Goal: Task Accomplishment & Management: Manage account settings

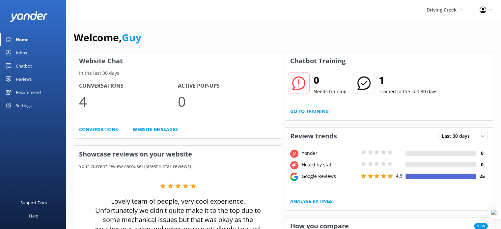
drag, startPoint x: 19, startPoint y: 76, endPoint x: 24, endPoint y: 78, distance: 5.5
click at [19, 76] on div "Reviews" at bounding box center [24, 78] width 16 height 13
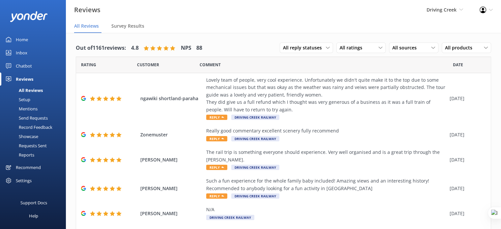
click at [24, 99] on div "Setup" at bounding box center [17, 99] width 26 height 9
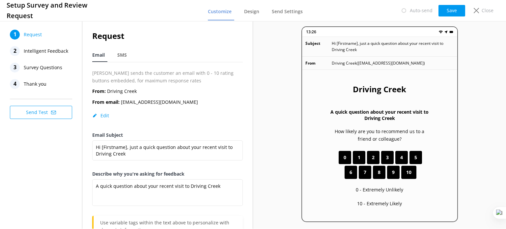
click at [486, 4] on div "Auto-send Save Close" at bounding box center [446, 10] width 105 height 13
click at [483, 9] on p "Close" at bounding box center [487, 10] width 12 height 7
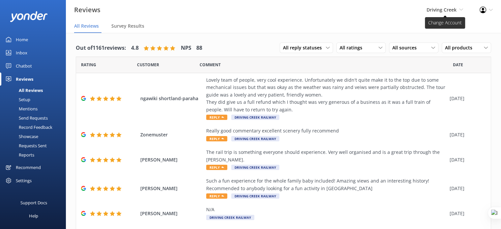
click at [446, 10] on span "Driving Creek" at bounding box center [441, 10] width 30 height 6
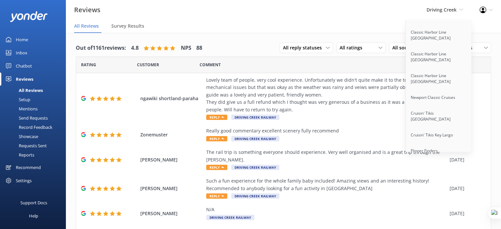
scroll to position [5425, 0]
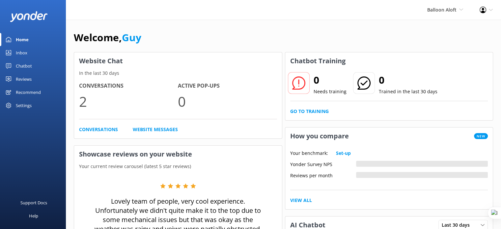
click at [19, 66] on div "Chatbot" at bounding box center [24, 65] width 16 height 13
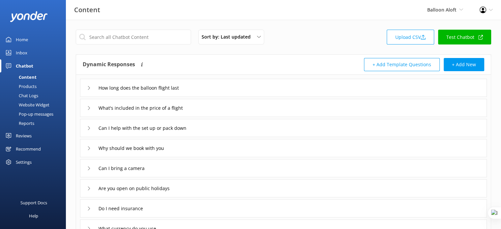
click at [472, 34] on link "Test Chatbot" at bounding box center [464, 37] width 53 height 15
click at [25, 159] on div "Settings" at bounding box center [24, 161] width 16 height 13
click at [34, 160] on div "Settings" at bounding box center [33, 161] width 66 height 13
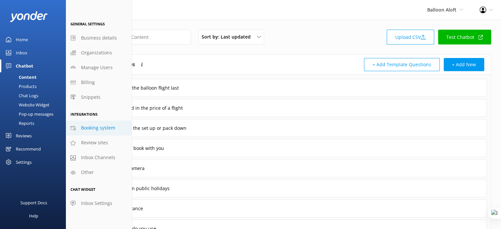
click at [115, 130] on link "Booking system" at bounding box center [99, 127] width 66 height 15
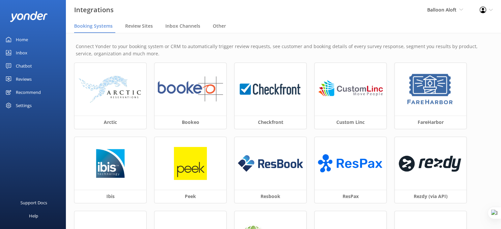
click at [23, 40] on div "Home" at bounding box center [22, 39] width 12 height 13
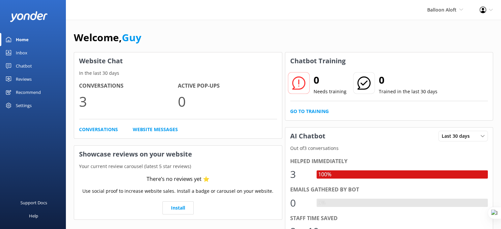
click at [145, 37] on div "Welcome, Guy" at bounding box center [283, 41] width 419 height 22
click at [173, 32] on div "Welcome, Guy" at bounding box center [283, 41] width 419 height 22
click at [27, 65] on div "Chatbot" at bounding box center [24, 65] width 16 height 13
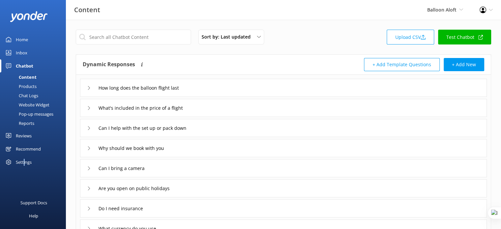
click at [24, 162] on div "Settings" at bounding box center [24, 161] width 16 height 13
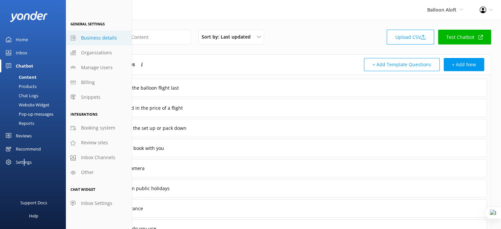
click at [100, 40] on span "Business details" at bounding box center [99, 37] width 36 height 7
select select "Australia/Brisbane"
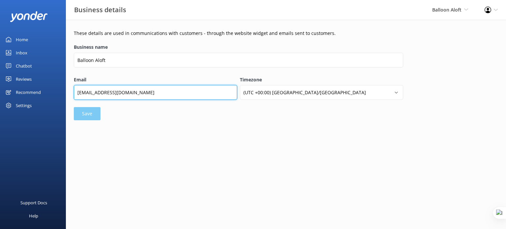
click at [84, 93] on input "info@balloonaloft.com" at bounding box center [155, 92] width 163 height 15
click at [106, 92] on input "info@balloonaloft.com" at bounding box center [155, 92] width 163 height 15
drag, startPoint x: 86, startPoint y: 92, endPoint x: 72, endPoint y: 92, distance: 13.2
click at [72, 92] on div "Email info@balloonaloft.com" at bounding box center [155, 92] width 166 height 34
type input "bookings@balloonaloft.com"
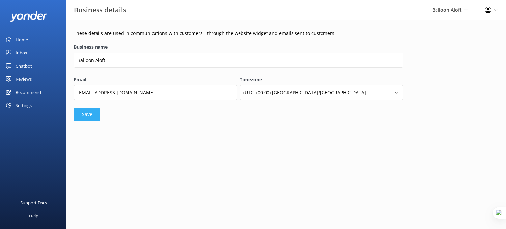
click at [90, 112] on button "Save" at bounding box center [87, 114] width 27 height 13
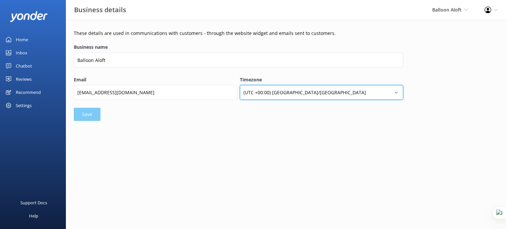
click at [308, 98] on select "(UTC +00:00) Africa/Abidjan (UTC +00:00) Africa/Accra (UTC +03:00) Africa/Addis…" at bounding box center [321, 92] width 163 height 15
select select "Australia/Sydney"
click at [240, 85] on select "(UTC +00:00) Africa/Abidjan (UTC +00:00) Africa/Accra (UTC +03:00) Africa/Addis…" at bounding box center [321, 92] width 163 height 15
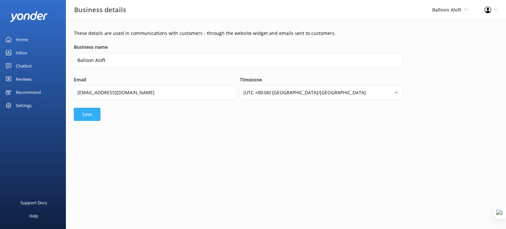
click at [91, 114] on button "Save" at bounding box center [87, 114] width 27 height 13
click at [27, 66] on div "Chatbot" at bounding box center [24, 65] width 16 height 13
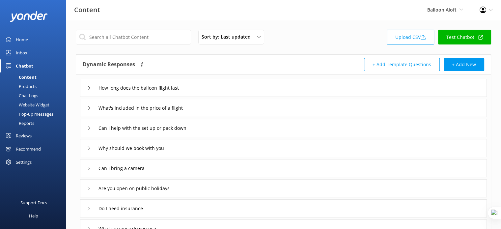
click at [46, 106] on div "Website Widget" at bounding box center [26, 104] width 45 height 9
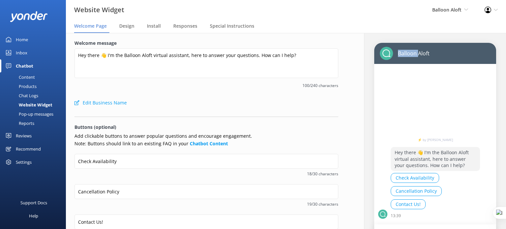
drag, startPoint x: 394, startPoint y: 51, endPoint x: 413, endPoint y: 52, distance: 19.1
click at [413, 52] on p "Balloon Aloft" at bounding box center [411, 53] width 37 height 7
click at [28, 165] on div "Settings" at bounding box center [24, 161] width 16 height 13
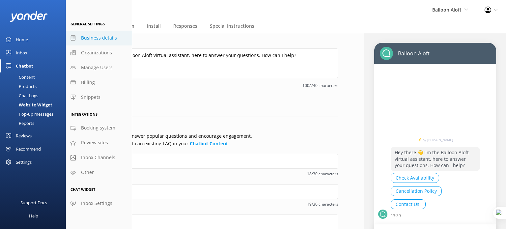
click at [99, 38] on span "Business details" at bounding box center [99, 37] width 36 height 7
select select "Australia/Sydney"
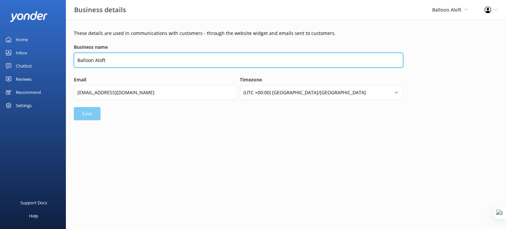
click at [137, 59] on input "Balloon Aloft" at bounding box center [238, 60] width 329 height 15
type input "Balloon Aloft Virtual Assistant"
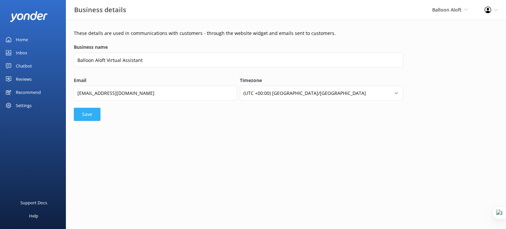
click at [90, 115] on button "Save" at bounding box center [87, 114] width 27 height 13
click at [28, 106] on div "Settings" at bounding box center [24, 105] width 16 height 13
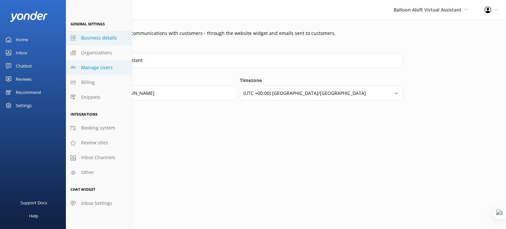
click at [0, 0] on div at bounding box center [0, 0] width 0 height 0
click at [101, 66] on span "Manage Users" at bounding box center [97, 67] width 32 height 7
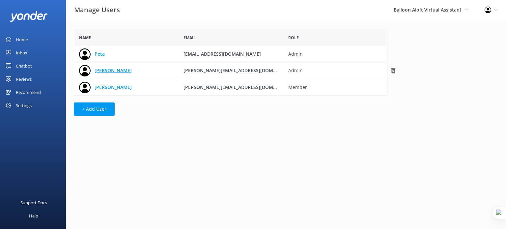
scroll to position [61, 308]
click at [97, 108] on button "+ Add User" at bounding box center [94, 108] width 41 height 13
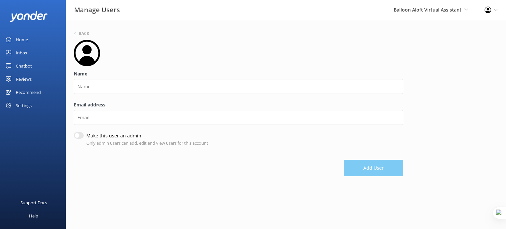
click at [32, 105] on div "Settings" at bounding box center [33, 105] width 66 height 13
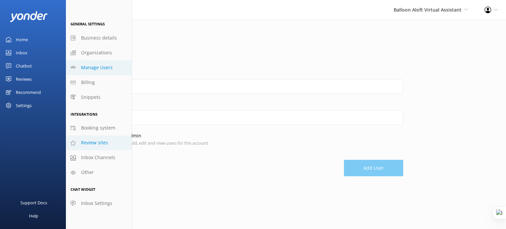
click at [93, 142] on span "Review sites" at bounding box center [94, 142] width 27 height 7
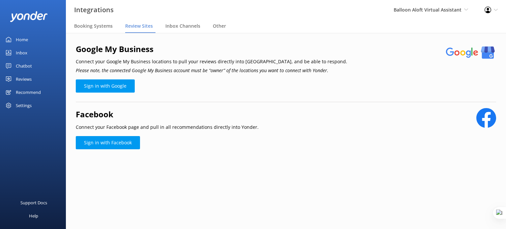
click at [28, 107] on div "Settings" at bounding box center [24, 105] width 16 height 13
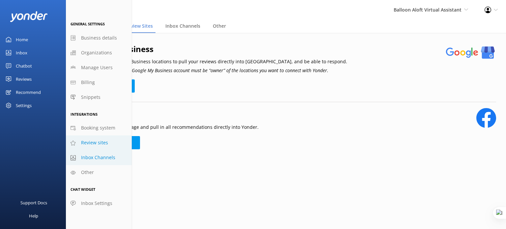
click at [89, 158] on span "Inbox Channels" at bounding box center [98, 157] width 34 height 7
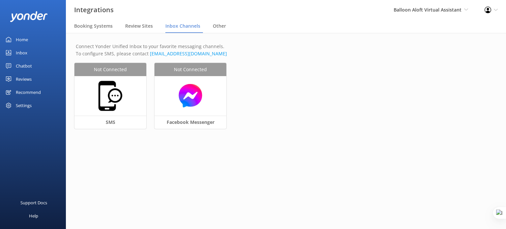
click at [23, 107] on div "Settings" at bounding box center [24, 105] width 16 height 13
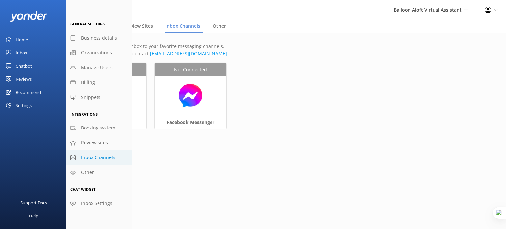
click at [31, 141] on div "Support Docs Help" at bounding box center [33, 174] width 66 height 110
click at [31, 204] on div "Support Docs" at bounding box center [33, 202] width 27 height 13
click at [298, 114] on div "Not Connected SMS Not Connected Facebook Messenger" at bounding box center [285, 100] width 423 height 74
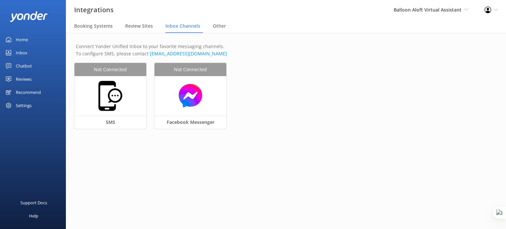
click at [495, 8] on icon at bounding box center [495, 10] width 4 height 4
click at [464, 30] on link "Profile Settings" at bounding box center [473, 28] width 66 height 16
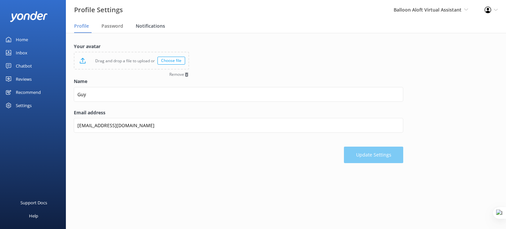
click at [146, 23] on span "Notifications" at bounding box center [150, 26] width 29 height 7
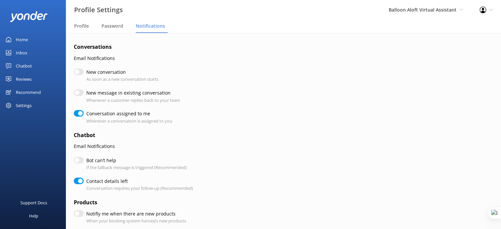
checkbox input "true"
click at [28, 106] on div "Settings" at bounding box center [24, 105] width 16 height 13
checkbox input "true"
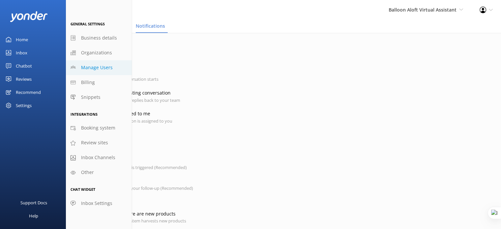
click at [101, 66] on span "Manage Users" at bounding box center [97, 67] width 32 height 7
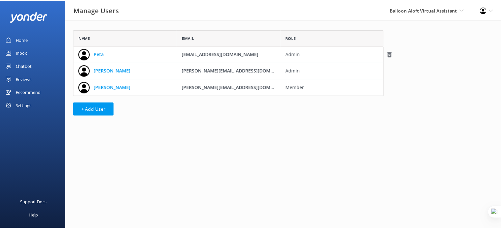
scroll to position [61, 308]
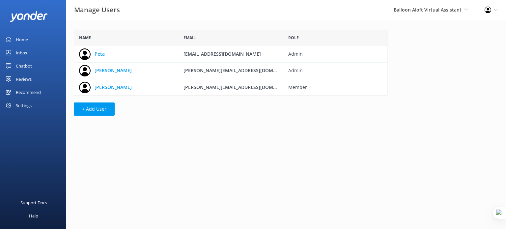
click at [492, 9] on div "Profile Settings Logout" at bounding box center [491, 10] width 30 height 20
click at [421, 83] on div "Name Email Role Peta peta@balloonaloft.com Admin Amy Carey amy@balloonaloft.com…" at bounding box center [286, 74] width 440 height 109
click at [490, 13] on icon at bounding box center [487, 10] width 7 height 7
click at [454, 30] on link "Profile Settings" at bounding box center [473, 28] width 66 height 16
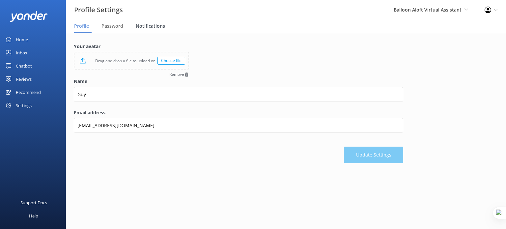
click at [144, 26] on span "Notifications" at bounding box center [150, 26] width 29 height 7
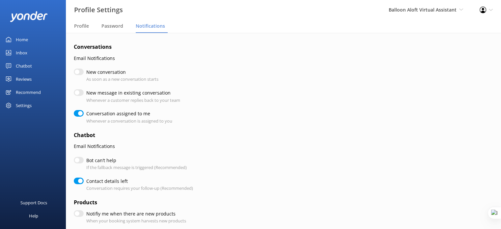
checkbox input "true"
click at [76, 25] on span "Profile" at bounding box center [81, 26] width 15 height 7
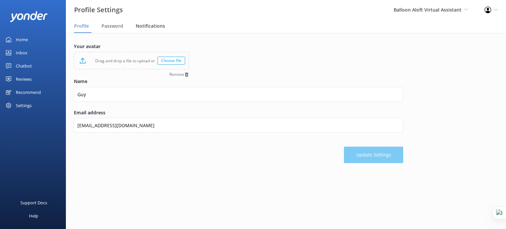
click at [149, 27] on span "Notifications" at bounding box center [150, 26] width 29 height 7
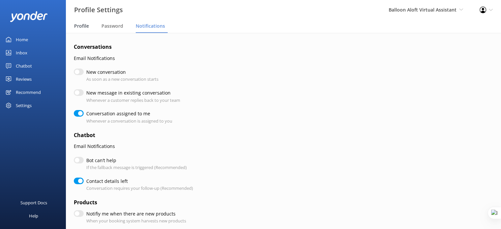
click at [80, 26] on span "Profile" at bounding box center [81, 26] width 15 height 7
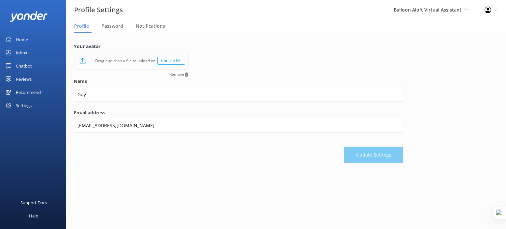
click at [22, 38] on div "Home" at bounding box center [22, 39] width 12 height 13
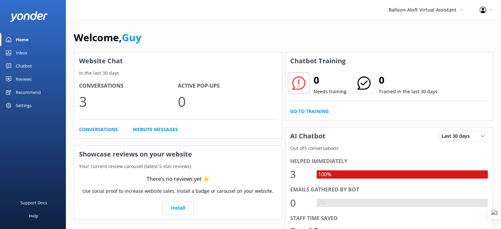
click at [473, 6] on div "Profile Settings Logout" at bounding box center [486, 10] width 30 height 20
click at [461, 26] on link "Profile Settings" at bounding box center [468, 28] width 66 height 16
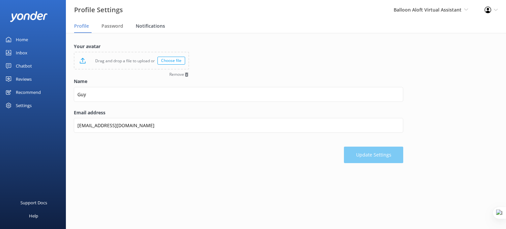
click at [161, 25] on span "Notifications" at bounding box center [150, 26] width 29 height 7
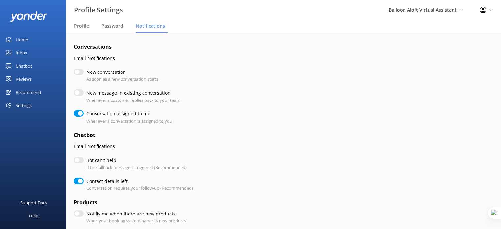
checkbox input "true"
click at [80, 68] on input "New conversation" at bounding box center [79, 71] width 10 height 7
checkbox input "true"
click at [80, 71] on input "New conversation" at bounding box center [79, 71] width 10 height 7
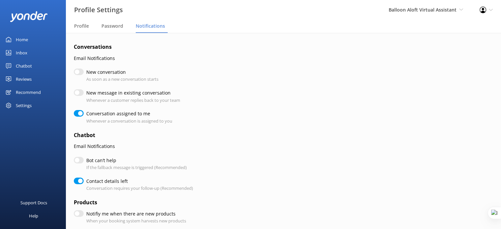
checkbox input "false"
checkbox input "true"
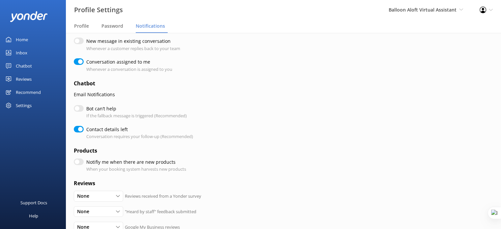
scroll to position [66, 0]
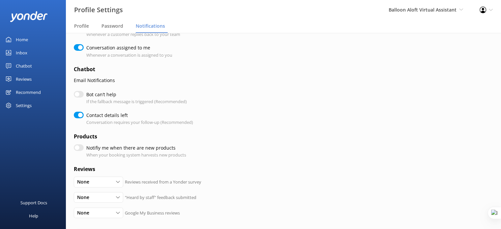
click at [83, 149] on input "Notifiy me when there are new products" at bounding box center [79, 147] width 10 height 7
checkbox input "true"
click at [78, 150] on input "Notifiy me when there are new products" at bounding box center [79, 147] width 10 height 7
checkbox input "false"
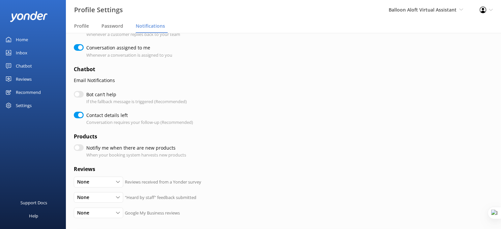
checkbox input "true"
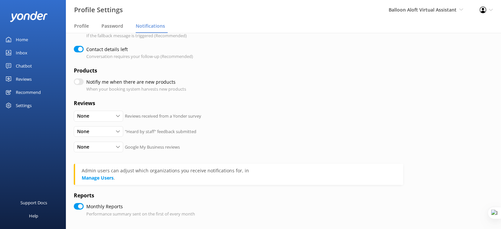
scroll to position [163, 0]
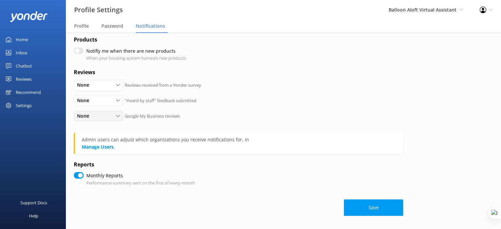
click at [116, 115] on icon at bounding box center [118, 116] width 4 height 4
click at [225, 116] on div "None All Detractors None Google My Business reviews" at bounding box center [238, 118] width 329 height 15
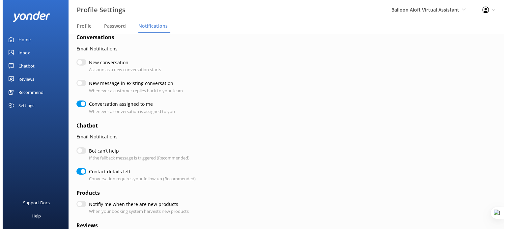
scroll to position [0, 0]
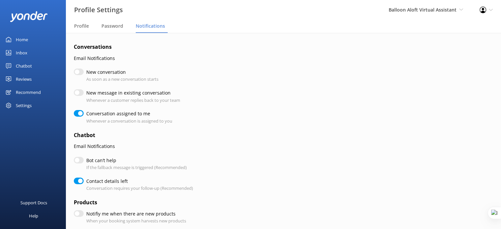
click at [25, 54] on div "Inbox" at bounding box center [22, 52] width 12 height 13
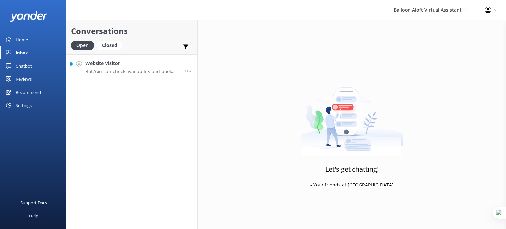
click at [125, 67] on h4 "Website Visitor" at bounding box center [132, 63] width 94 height 7
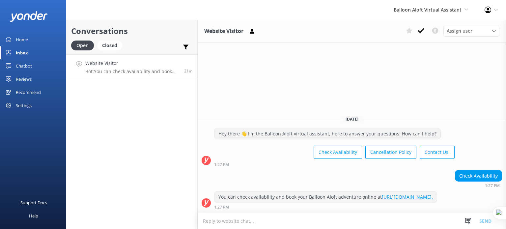
click at [361, 220] on textarea at bounding box center [352, 221] width 308 height 16
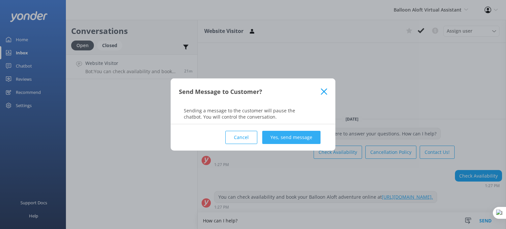
type textarea "How can I help?"
click at [299, 137] on button "Yes, send message" at bounding box center [291, 137] width 58 height 13
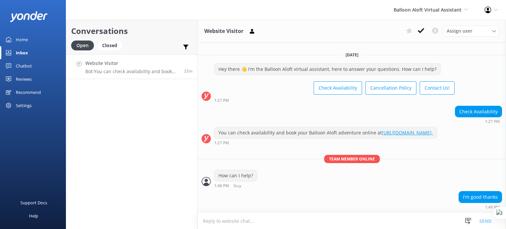
scroll to position [2, 0]
click at [420, 31] on icon at bounding box center [420, 30] width 7 height 7
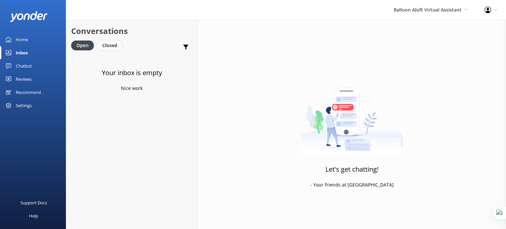
click at [105, 43] on div "Closed" at bounding box center [109, 45] width 25 height 10
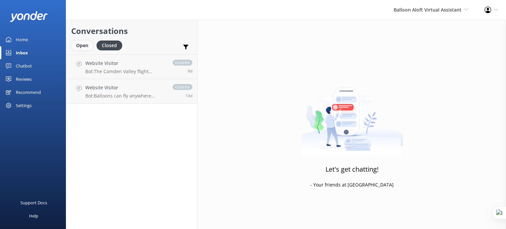
click at [87, 44] on div "Open" at bounding box center [82, 45] width 22 height 10
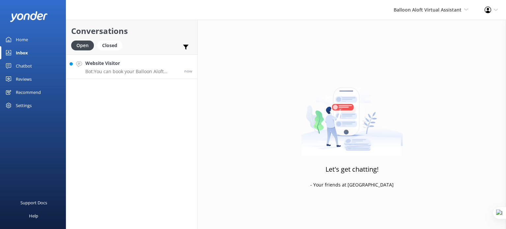
click at [121, 67] on div "Website Visitor Bot: You can book your Balloon Aloft adventure online at https:…" at bounding box center [132, 67] width 94 height 14
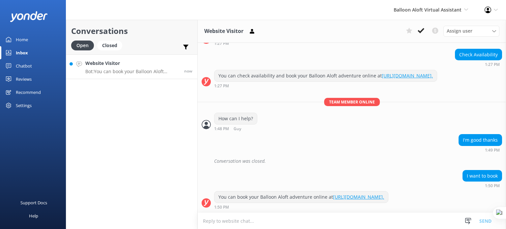
scroll to position [65, 0]
click at [421, 29] on icon at bounding box center [420, 30] width 7 height 7
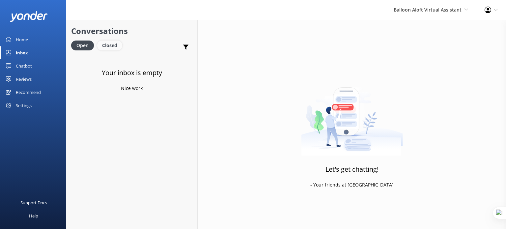
click at [105, 44] on div "Closed" at bounding box center [109, 45] width 25 height 10
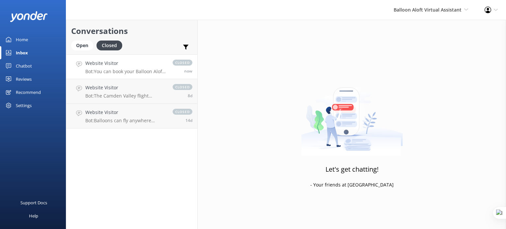
click at [116, 69] on p "Bot: You can book your Balloon Aloft adventure online at https://ventus.balloon…" at bounding box center [125, 71] width 81 height 6
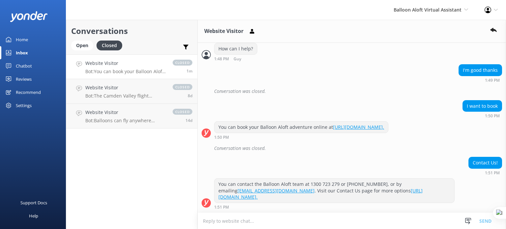
scroll to position [128, 0]
click at [21, 65] on div "Chatbot" at bounding box center [24, 65] width 16 height 13
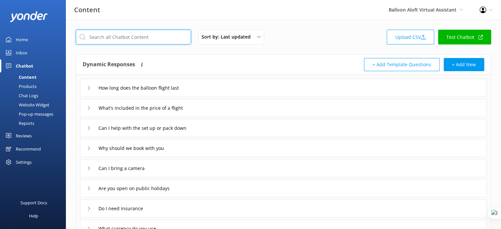
click at [118, 34] on input "text" at bounding box center [133, 37] width 115 height 15
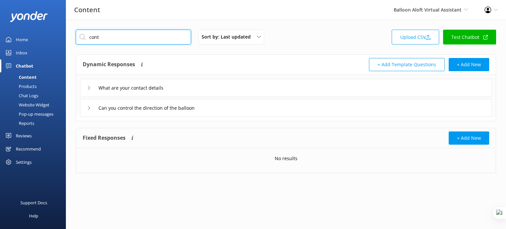
type input "cont"
click at [191, 84] on div "What are your contact details" at bounding box center [286, 88] width 412 height 18
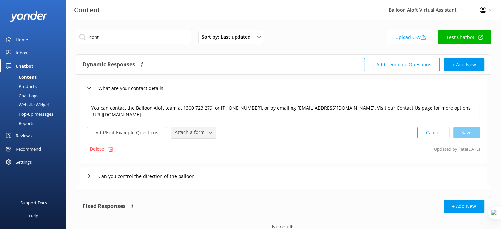
click at [201, 133] on span "Attach a form" at bounding box center [191, 132] width 34 height 7
click at [204, 148] on div "Leave contact details" at bounding box center [195, 146] width 40 height 7
click at [18, 51] on div "Inbox" at bounding box center [22, 52] width 12 height 13
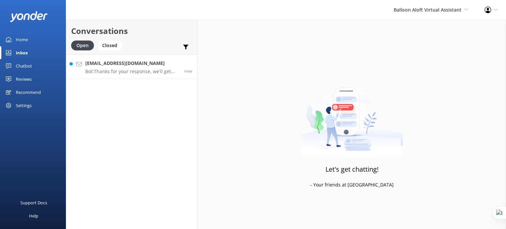
click at [106, 67] on h4 "guy@yonderhq.com" at bounding box center [132, 63] width 94 height 7
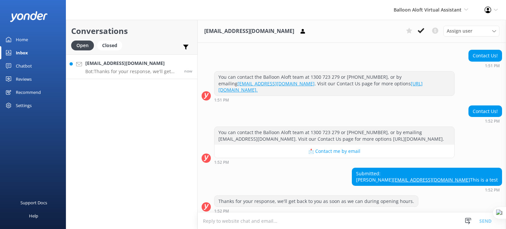
scroll to position [252, 0]
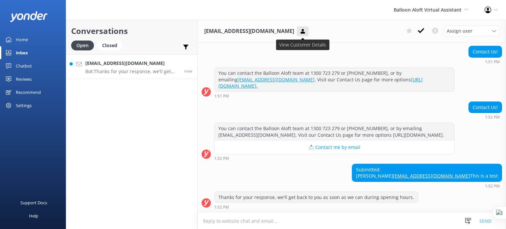
click at [299, 33] on icon at bounding box center [302, 31] width 7 height 7
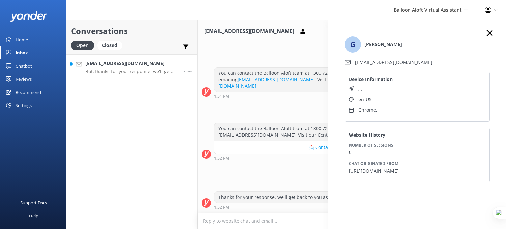
click at [486, 32] on use "button" at bounding box center [489, 33] width 7 height 7
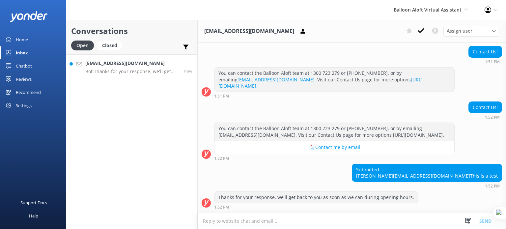
click at [278, 220] on textarea at bounding box center [352, 221] width 308 height 16
click at [150, 67] on div "guy@yonderhq.com Bot: Thanks for your response, we'll get back to you as soon a…" at bounding box center [132, 67] width 94 height 14
click at [462, 28] on span "Assign user" at bounding box center [459, 30] width 26 height 7
click at [467, 31] on span "Assign user" at bounding box center [459, 30] width 26 height 7
click at [455, 32] on span "Assign user" at bounding box center [459, 30] width 26 height 7
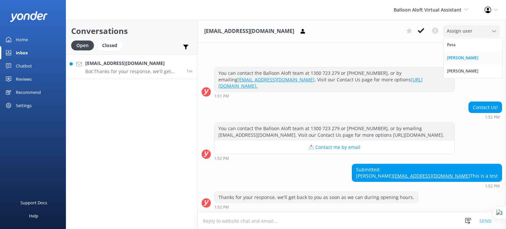
click at [464, 57] on div "Amy Carey" at bounding box center [462, 58] width 31 height 7
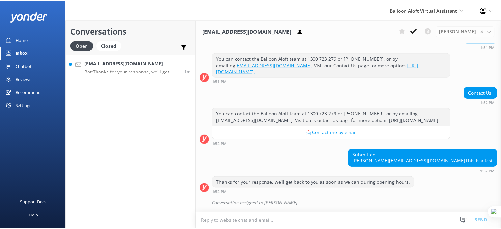
scroll to position [266, 0]
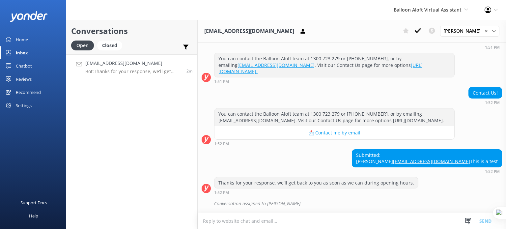
click at [20, 64] on div "Chatbot" at bounding box center [24, 65] width 16 height 13
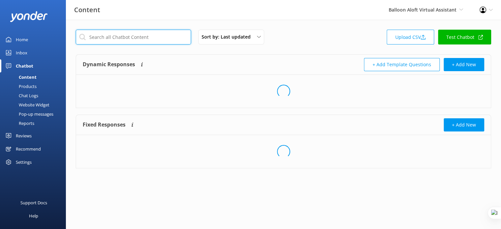
click at [131, 38] on input "text" at bounding box center [133, 37] width 115 height 15
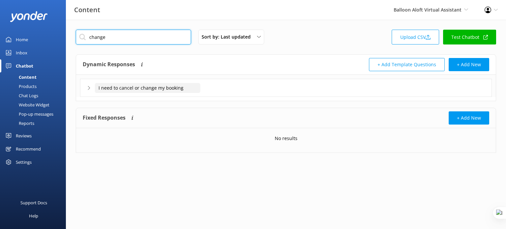
type input "change"
click at [192, 85] on input "I need to cancel or change my booking" at bounding box center [147, 88] width 105 height 10
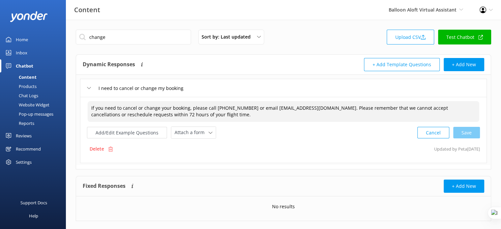
click at [224, 109] on textarea "If you need to cancel or change your booking, please call +61 2 4990 9242 or em…" at bounding box center [283, 111] width 391 height 21
click at [197, 133] on span "Attach a form" at bounding box center [191, 132] width 34 height 7
click at [203, 148] on div "Leave contact details" at bounding box center [195, 146] width 40 height 7
click at [21, 75] on div "Content" at bounding box center [20, 76] width 33 height 9
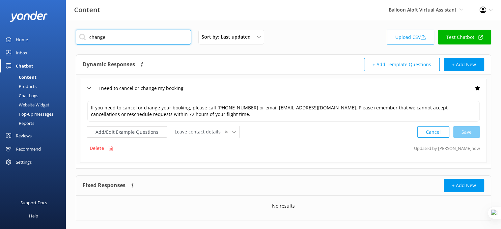
click at [135, 36] on input "change" at bounding box center [133, 37] width 115 height 15
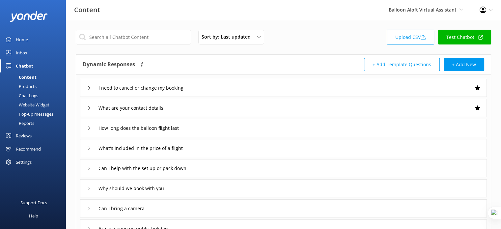
click at [250, 130] on div "How long does the balloon flight last" at bounding box center [283, 128] width 407 height 18
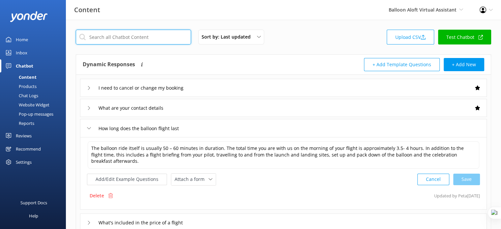
click at [128, 39] on input "text" at bounding box center [133, 37] width 115 height 15
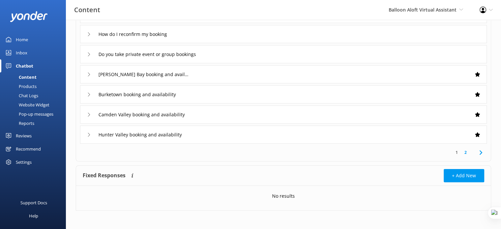
scroll to position [135, 0]
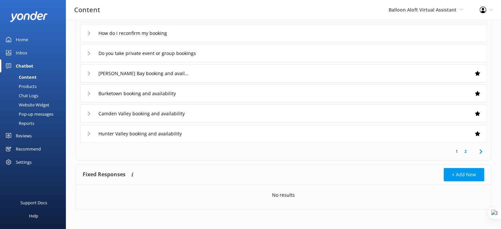
type input "book"
click at [467, 151] on link "2" at bounding box center [465, 151] width 9 height 6
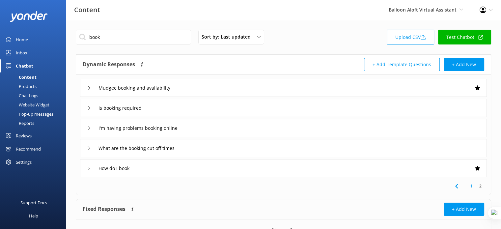
click at [187, 172] on div "How do I book" at bounding box center [283, 168] width 407 height 18
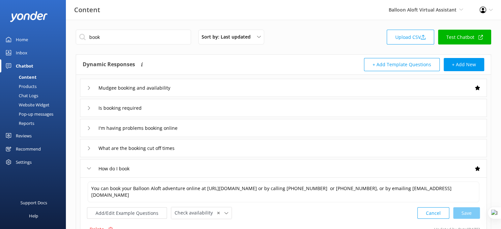
scroll to position [33, 0]
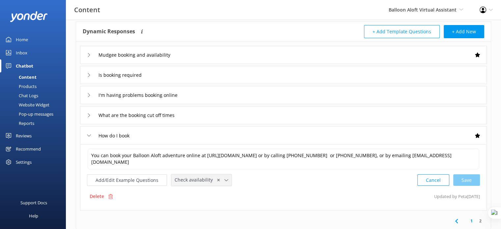
click at [217, 180] on span "✕" at bounding box center [218, 180] width 3 height 6
click at [121, 179] on button "Add/Edit Example Questions" at bounding box center [127, 179] width 80 height 12
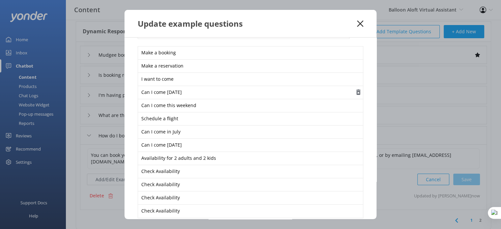
scroll to position [58, 0]
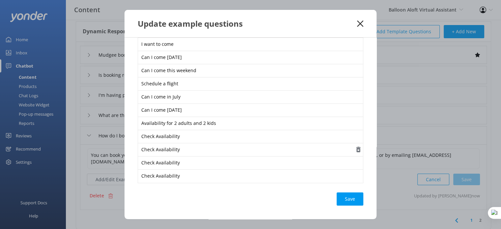
click at [356, 148] on use "button" at bounding box center [358, 150] width 4 height 6
click at [356, 174] on use "button" at bounding box center [358, 176] width 4 height 6
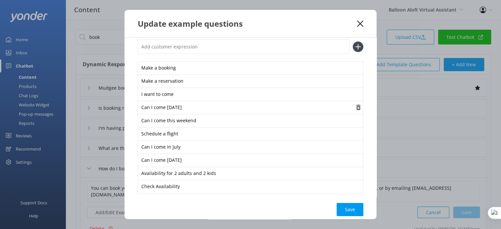
scroll to position [0, 0]
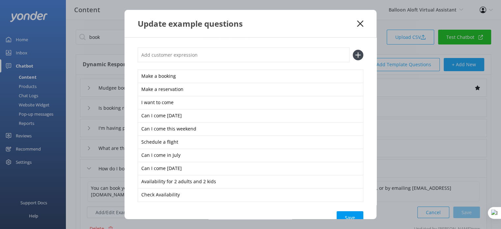
click at [358, 25] on use at bounding box center [360, 23] width 6 height 6
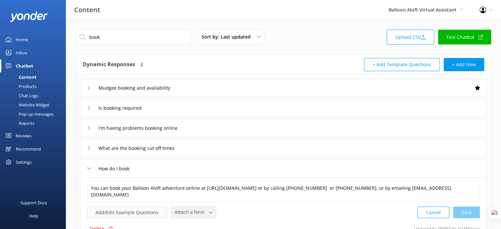
click at [135, 212] on button "Add/Edit Example Questions" at bounding box center [127, 212] width 80 height 12
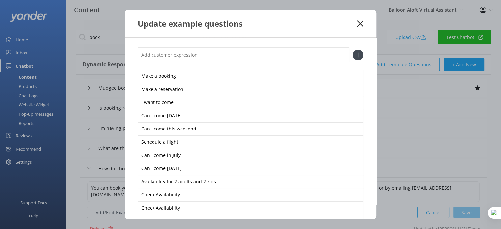
click at [194, 57] on input "text" at bounding box center [244, 54] width 212 height 15
click at [360, 23] on use at bounding box center [360, 23] width 6 height 6
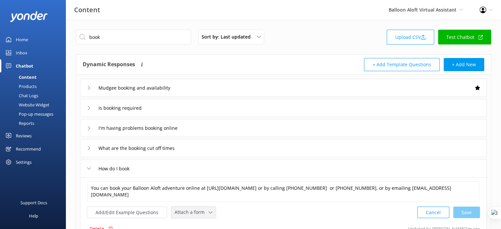
click at [181, 106] on div "Is booking required" at bounding box center [283, 108] width 407 height 18
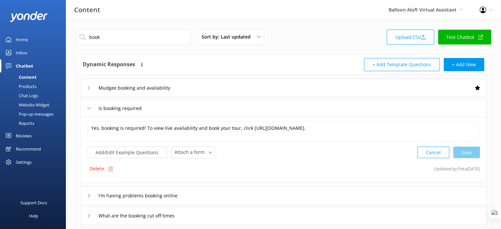
click at [166, 110] on div "Is booking required" at bounding box center [283, 108] width 407 height 18
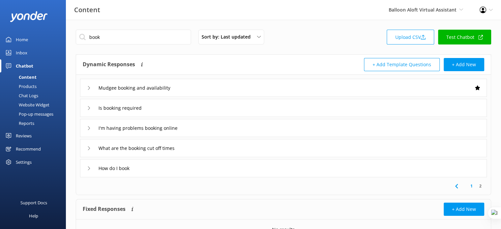
click at [29, 86] on div "Products" at bounding box center [20, 86] width 33 height 9
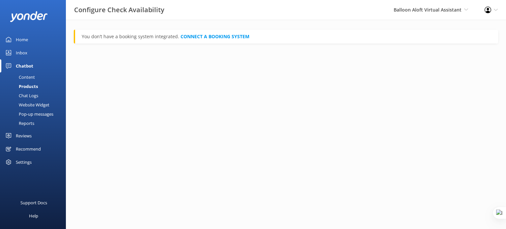
click at [34, 96] on div "Chat Logs" at bounding box center [21, 95] width 34 height 9
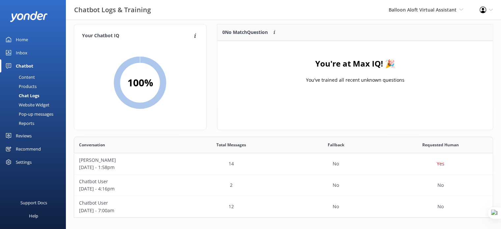
scroll to position [7, 0]
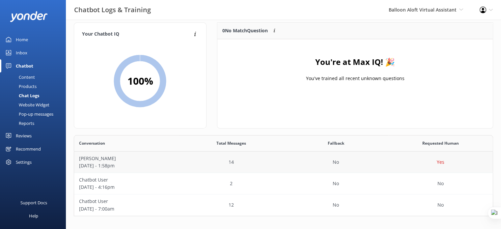
click at [217, 163] on div "14" at bounding box center [231, 161] width 105 height 21
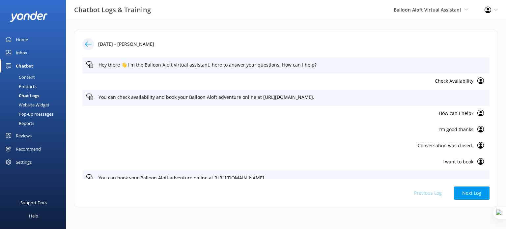
click at [87, 47] on icon at bounding box center [88, 44] width 7 height 7
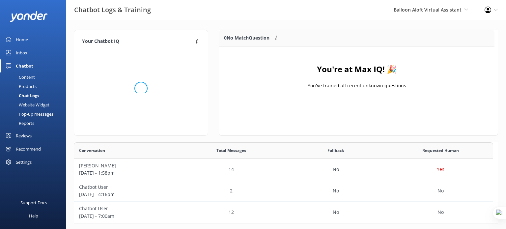
scroll to position [76, 414]
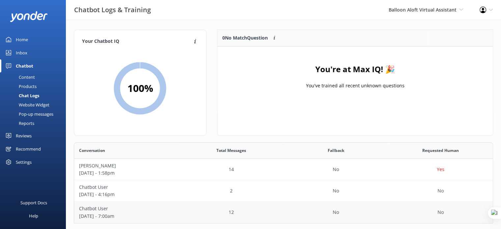
click at [162, 211] on p "Chatbot User" at bounding box center [126, 208] width 95 height 7
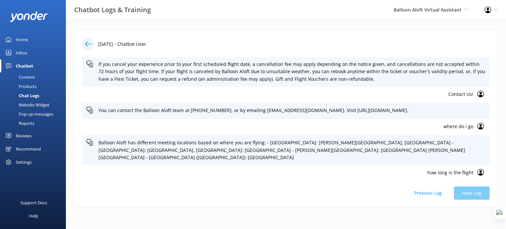
scroll to position [66, 0]
click at [452, 129] on p "where do i go" at bounding box center [279, 125] width 387 height 7
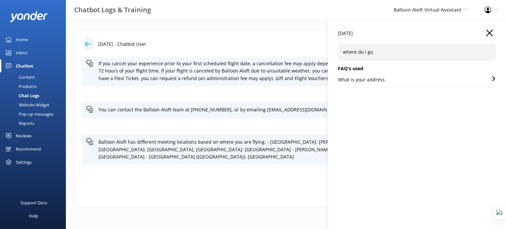
click at [488, 35] on icon "button" at bounding box center [489, 33] width 7 height 7
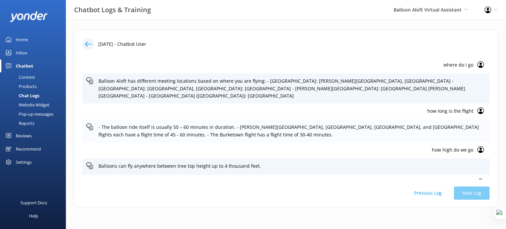
scroll to position [131, 0]
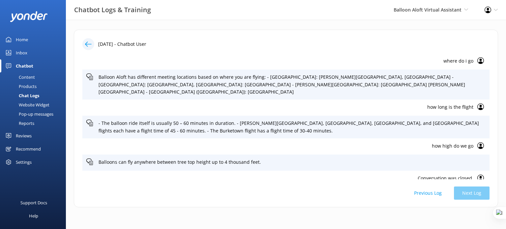
click at [449, 142] on p "how high do we go" at bounding box center [279, 145] width 387 height 7
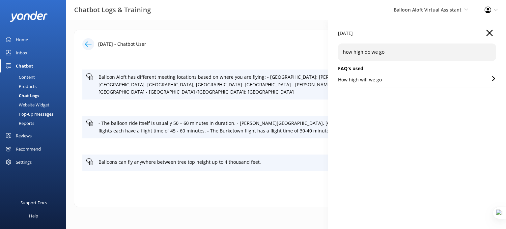
click at [492, 34] on icon "button" at bounding box center [489, 33] width 7 height 7
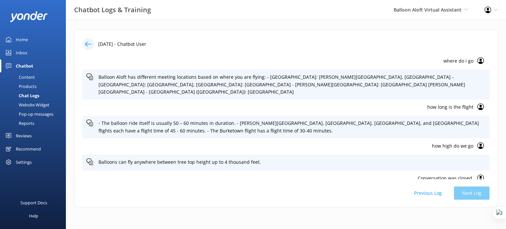
click at [451, 103] on p "how long is the flight" at bounding box center [279, 106] width 387 height 7
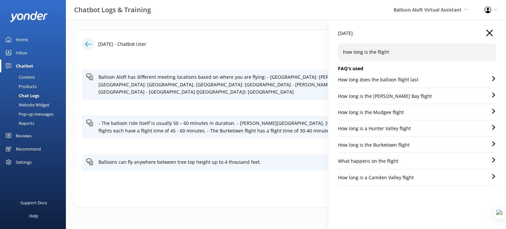
click at [382, 161] on p "What happens on the flight" at bounding box center [368, 160] width 60 height 7
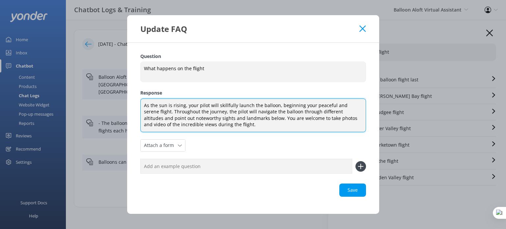
click at [177, 112] on textarea "As the sun is rising, your pilot will skillfully launch the balloon, beginning …" at bounding box center [253, 115] width 226 height 34
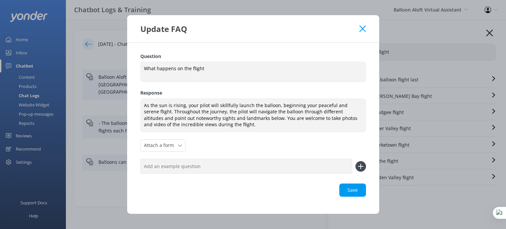
click at [362, 29] on use at bounding box center [362, 29] width 6 height 6
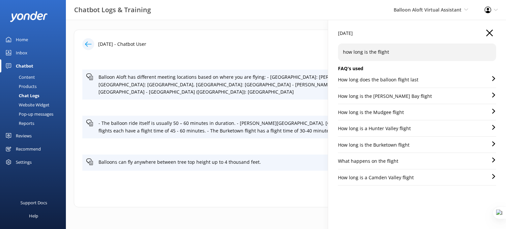
click at [486, 34] on icon "button" at bounding box center [489, 33] width 7 height 7
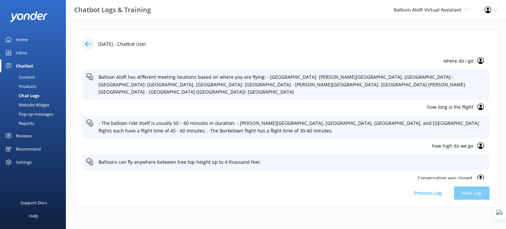
click at [32, 76] on div "Content" at bounding box center [19, 76] width 31 height 9
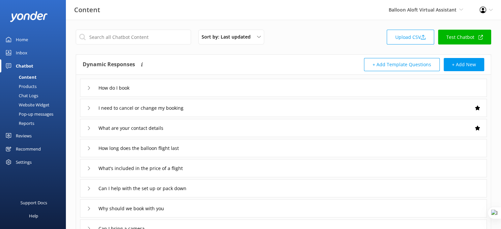
click at [32, 95] on div "Chat Logs" at bounding box center [21, 95] width 34 height 9
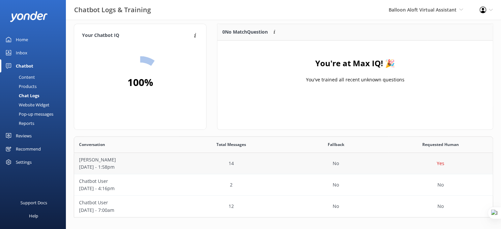
scroll to position [7, 0]
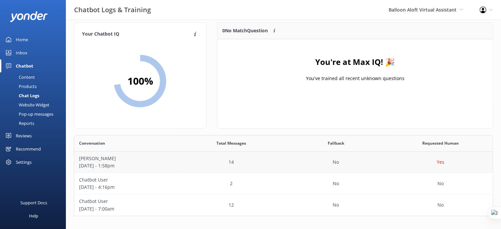
click at [173, 160] on p "[PERSON_NAME]" at bounding box center [126, 158] width 95 height 7
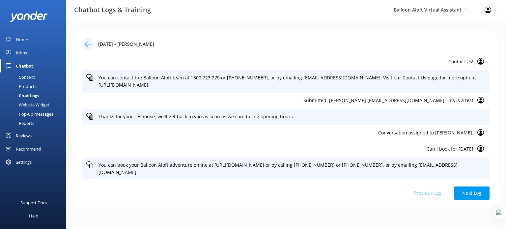
scroll to position [188, 0]
click at [452, 146] on p "Can I book for tomorrow" at bounding box center [279, 148] width 387 height 7
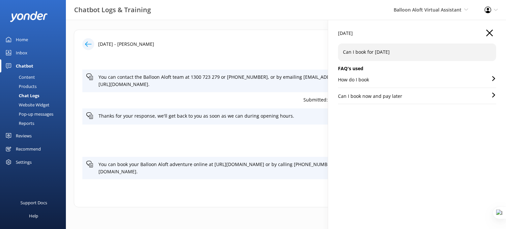
click at [362, 80] on p "How do I book" at bounding box center [353, 79] width 31 height 7
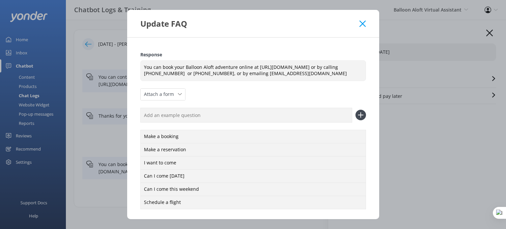
scroll to position [0, 0]
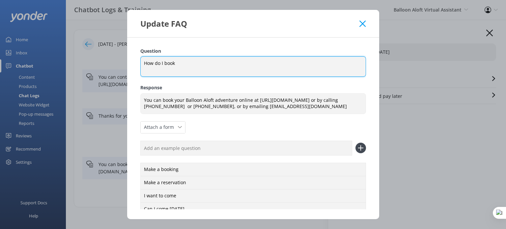
click at [190, 66] on textarea "How do I book" at bounding box center [253, 66] width 226 height 20
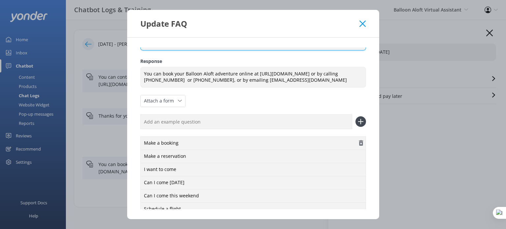
scroll to position [33, 0]
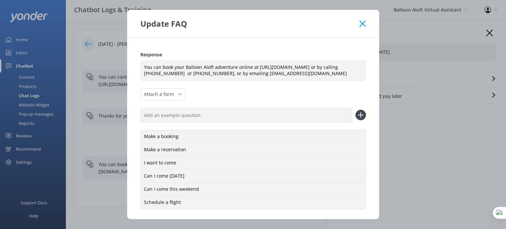
click at [364, 23] on icon at bounding box center [362, 23] width 6 height 7
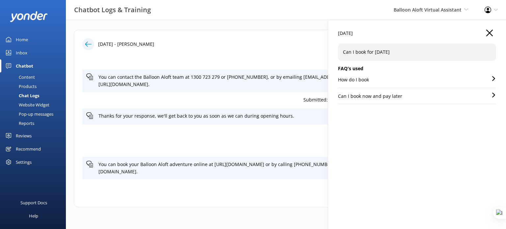
click at [493, 32] on div "03 Oct 2025" at bounding box center [417, 37] width 158 height 14
click at [488, 32] on icon "button" at bounding box center [489, 33] width 7 height 7
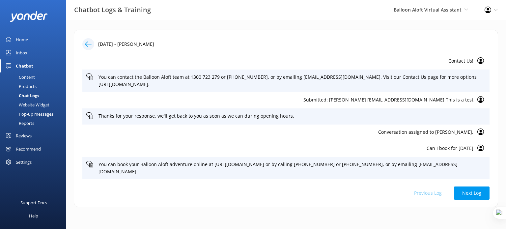
click at [87, 45] on icon at bounding box center [88, 44] width 7 height 7
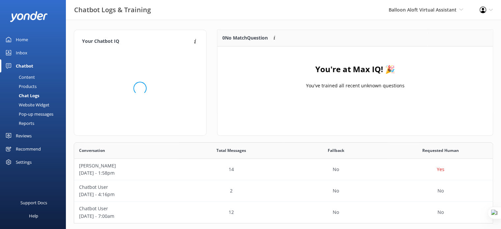
scroll to position [76, 414]
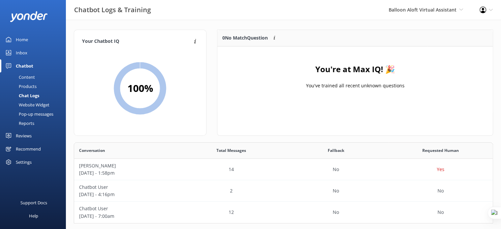
click at [29, 76] on div "Content" at bounding box center [19, 76] width 31 height 9
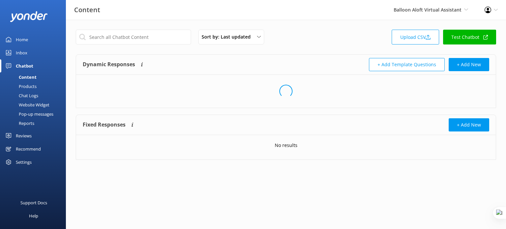
click at [32, 94] on div "Chat Logs" at bounding box center [21, 95] width 34 height 9
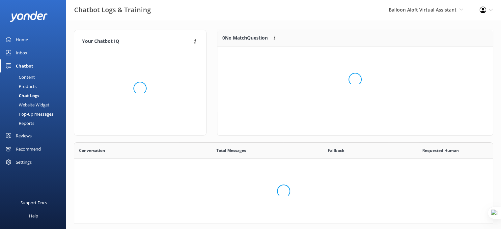
scroll to position [76, 414]
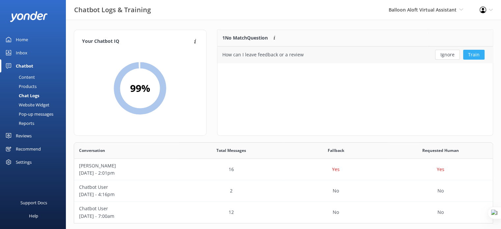
click at [478, 56] on button "Train" at bounding box center [473, 55] width 21 height 10
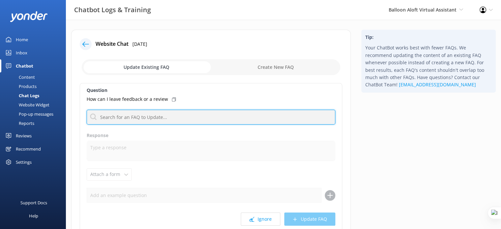
click at [142, 118] on input "text" at bounding box center [211, 117] width 249 height 15
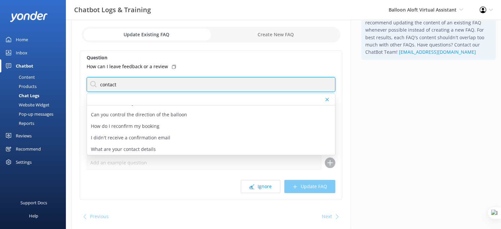
scroll to position [33, 0]
type input "contact"
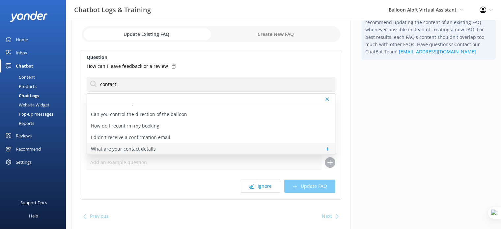
click at [124, 145] on p "What are your contact details" at bounding box center [123, 148] width 65 height 7
type textarea "You can contact the Balloon Aloft team at 1300 723 279 or +61 2 4990 9242, or b…"
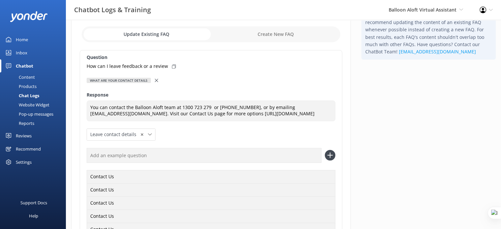
scroll to position [0, 0]
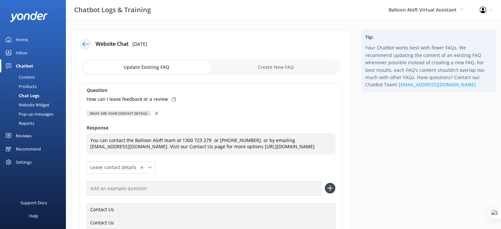
click at [282, 67] on input "checkbox" at bounding box center [211, 67] width 258 height 16
checkbox input "true"
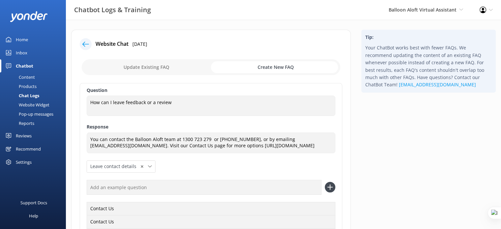
click at [27, 84] on div "Products" at bounding box center [20, 86] width 33 height 9
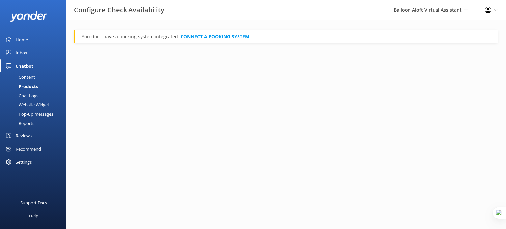
click at [30, 96] on div "Chat Logs" at bounding box center [21, 95] width 34 height 9
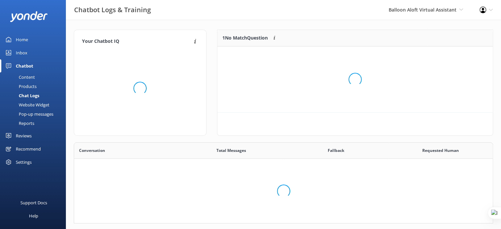
scroll to position [76, 414]
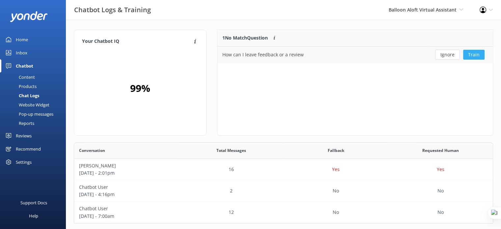
click at [465, 53] on button "Train" at bounding box center [473, 55] width 21 height 10
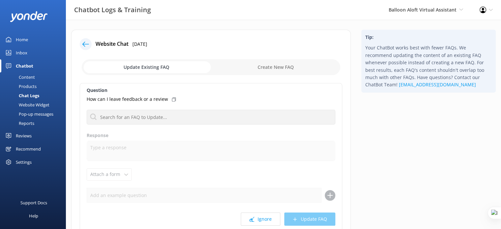
click at [278, 67] on input "checkbox" at bounding box center [211, 67] width 258 height 16
checkbox input "true"
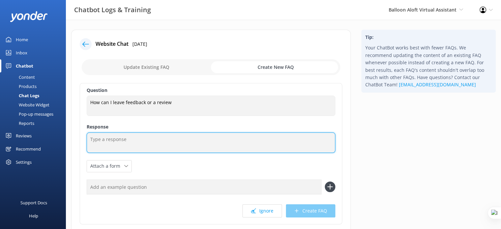
click at [142, 142] on textarea at bounding box center [211, 142] width 249 height 20
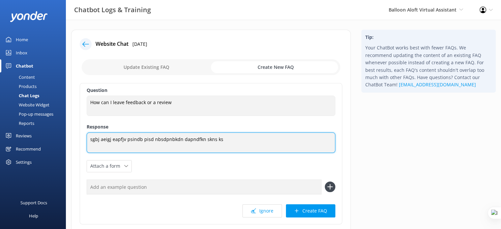
type textarea "sgbj aeigj eapfjv psindb pisd nbsdpnbkdn dapndfkn skns ks"
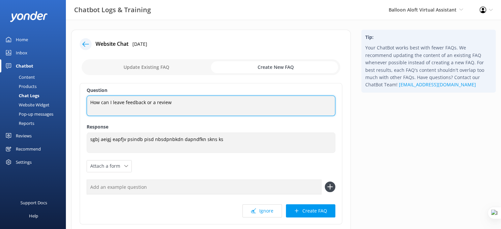
drag, startPoint x: 176, startPoint y: 103, endPoint x: 84, endPoint y: 105, distance: 91.9
click at [84, 105] on div "Question How can I leave feedback or a review How can I leave feedback or a rev…" at bounding box center [211, 153] width 262 height 141
click at [100, 102] on textarea "How can I leave feedback or a review" at bounding box center [211, 105] width 249 height 20
drag, startPoint x: 91, startPoint y: 101, endPoint x: 169, endPoint y: 95, distance: 78.3
click at [169, 95] on div "How can I leave feedback or a review How can I leave feedback or a review" at bounding box center [211, 105] width 249 height 20
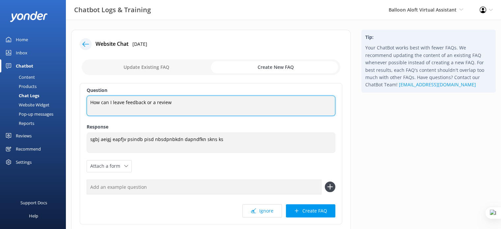
click at [175, 106] on textarea "How can I leave feedback or a review" at bounding box center [211, 105] width 249 height 20
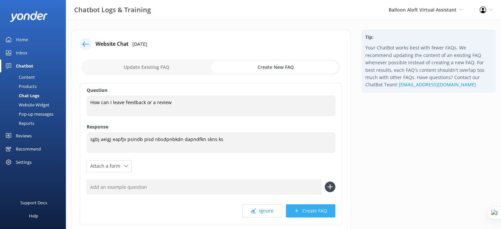
click at [320, 214] on button "Create FAQ" at bounding box center [310, 210] width 49 height 13
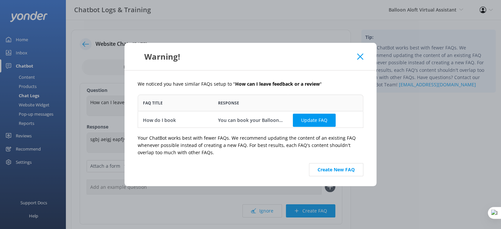
scroll to position [28, 221]
click at [344, 170] on button "Create New FAQ" at bounding box center [336, 169] width 54 height 13
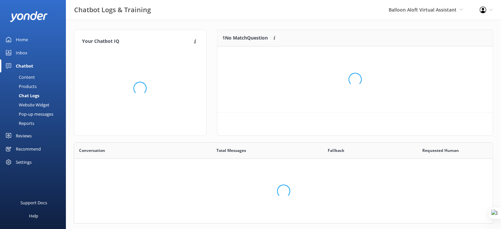
scroll to position [76, 414]
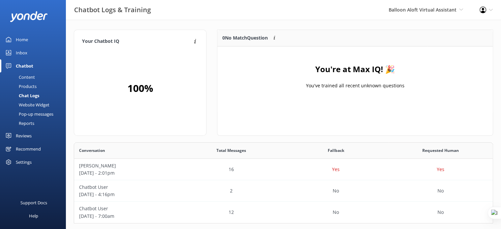
drag, startPoint x: 24, startPoint y: 74, endPoint x: 28, endPoint y: 76, distance: 3.5
click at [24, 74] on div "Content" at bounding box center [19, 76] width 31 height 9
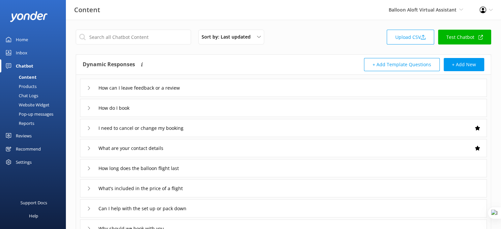
click at [295, 84] on div "How can I leave feedback or a review" at bounding box center [283, 88] width 407 height 18
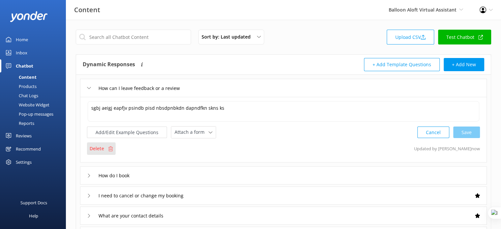
click at [99, 147] on p "Delete" at bounding box center [97, 148] width 14 height 7
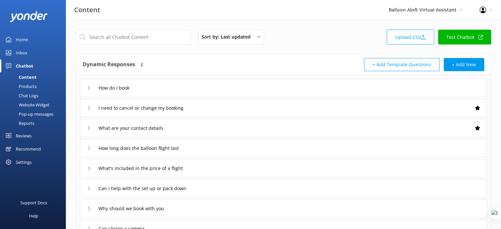
click at [25, 97] on div "Chat Logs" at bounding box center [21, 95] width 34 height 9
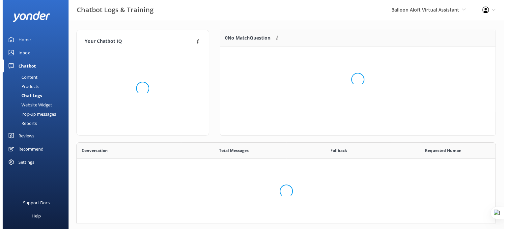
scroll to position [76, 414]
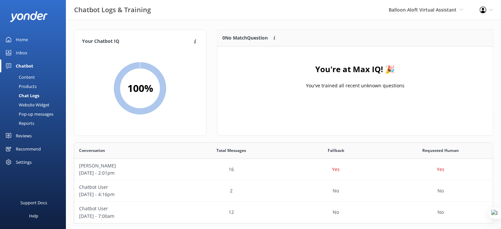
click at [35, 106] on div "Website Widget" at bounding box center [26, 104] width 45 height 9
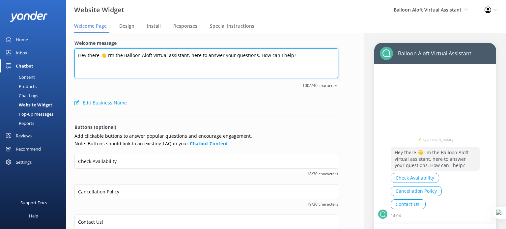
click at [304, 55] on textarea "Hey there 👋 I'm the Balloon Aloft virtual assistant, here to answer your questi…" at bounding box center [206, 63] width 264 height 30
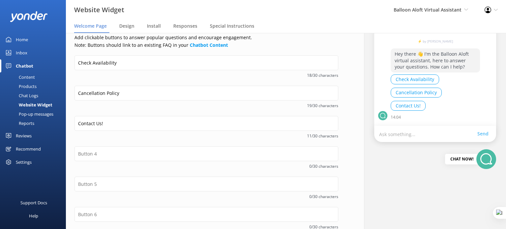
scroll to position [99, 0]
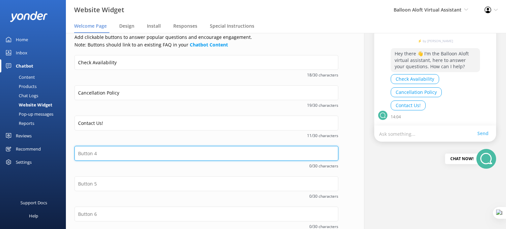
click at [126, 154] on input "text" at bounding box center [206, 153] width 264 height 15
drag, startPoint x: 117, startPoint y: 151, endPoint x: 43, endPoint y: 148, distance: 73.8
click at [43, 148] on div "Website Widget Balloon Aloft Virtual Assistant Yonder demo Musket Cove Island R…" at bounding box center [253, 131] width 506 height 196
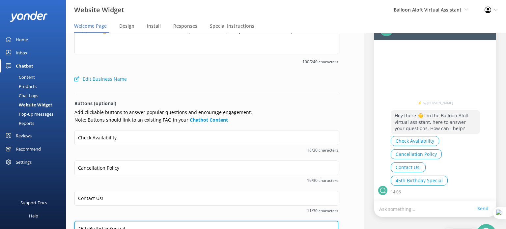
scroll to position [0, 0]
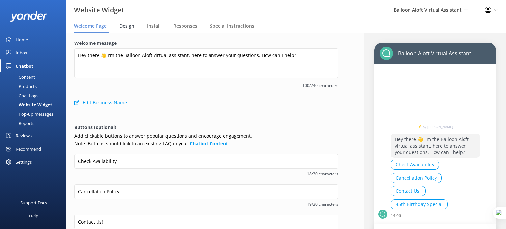
type input "45th Birthday Special"
drag, startPoint x: 129, startPoint y: 26, endPoint x: 285, endPoint y: 30, distance: 155.8
click at [129, 26] on span "Design" at bounding box center [126, 26] width 15 height 7
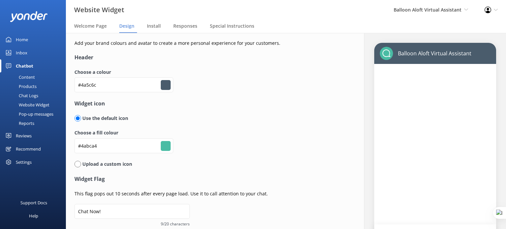
type input "#ffffff"
click at [157, 27] on span "Install" at bounding box center [154, 26] width 14 height 7
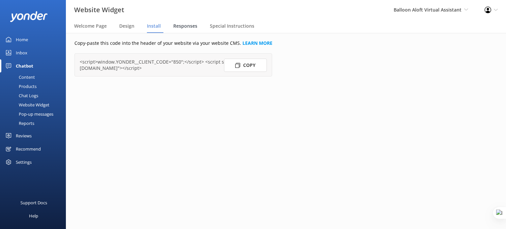
click at [186, 26] on span "Responses" at bounding box center [185, 26] width 24 height 7
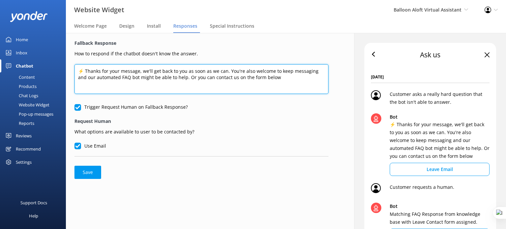
drag, startPoint x: 78, startPoint y: 71, endPoint x: 294, endPoint y: 77, distance: 215.4
click at [307, 78] on textarea "⚡ Thanks for your message, we'll get back to you as soon as we can. You're also…" at bounding box center [201, 79] width 254 height 30
click at [259, 77] on textarea "⚡ Thanks for your message, we'll get back to you as soon as we can. You're also…" at bounding box center [201, 79] width 254 height 30
drag, startPoint x: 84, startPoint y: 70, endPoint x: 283, endPoint y: 77, distance: 199.6
click at [283, 77] on textarea "⚡ Thanks for your message, we'll get back to you as soon as we can. You're also…" at bounding box center [201, 79] width 254 height 30
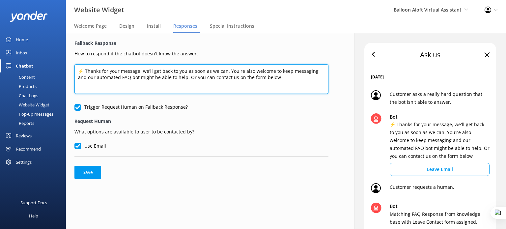
click at [216, 77] on textarea "⚡ Thanks for your message, we'll get back to you as soon as we can. You're also…" at bounding box center [201, 79] width 254 height 30
drag, startPoint x: 85, startPoint y: 70, endPoint x: 118, endPoint y: 72, distance: 32.7
click at [118, 72] on textarea "⚡ Thanks for your message, we'll get back to you as soon as we can. You're also…" at bounding box center [201, 79] width 254 height 30
click at [146, 72] on textarea "⚡ Thanks for your message, we'll get back to you as soon as we can. You're also…" at bounding box center [201, 79] width 254 height 30
drag, startPoint x: 278, startPoint y: 79, endPoint x: 80, endPoint y: 71, distance: 198.0
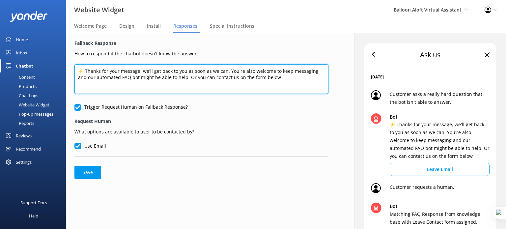
click at [80, 71] on textarea "⚡ Thanks for your message, we'll get back to you as soon as we can. You're also…" at bounding box center [201, 79] width 254 height 30
click at [129, 70] on textarea "⚡ Thanks for your message, we'll get back to you as soon as we can. You're also…" at bounding box center [201, 79] width 254 height 30
drag, startPoint x: 78, startPoint y: 71, endPoint x: 298, endPoint y: 77, distance: 220.3
click at [298, 77] on textarea "⚡ Thanks for your message, we'll get back to you as soon as we can. You're also…" at bounding box center [201, 79] width 254 height 30
click at [254, 84] on textarea "⚡ Thanks for your message, we'll get back to you as soon as we can. You're also…" at bounding box center [201, 79] width 254 height 30
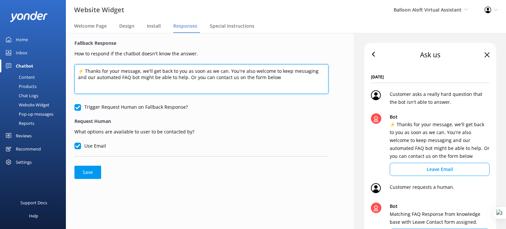
click at [281, 77] on textarea "⚡ Thanks for your message, we'll get back to you as soon as we can. You're also…" at bounding box center [201, 79] width 254 height 30
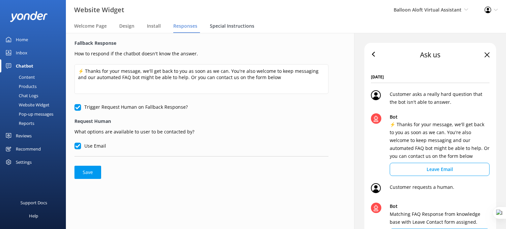
click at [224, 26] on span "Special Instructions" at bounding box center [232, 26] width 44 height 7
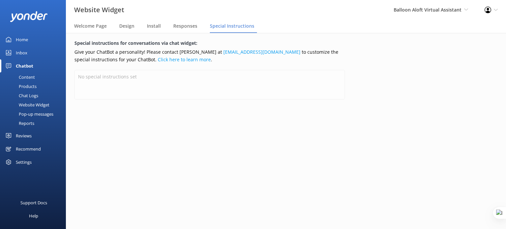
click at [44, 114] on div "Pop-up messages" at bounding box center [28, 113] width 49 height 9
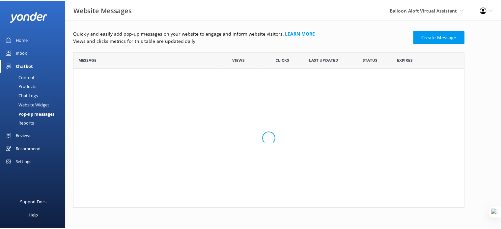
scroll to position [151, 390]
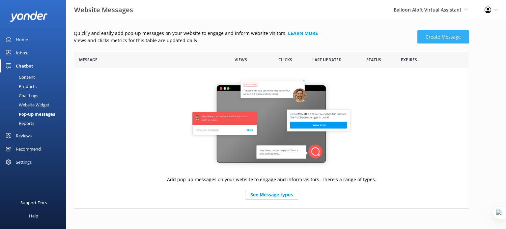
click at [430, 38] on link "Create Message" at bounding box center [443, 36] width 52 height 13
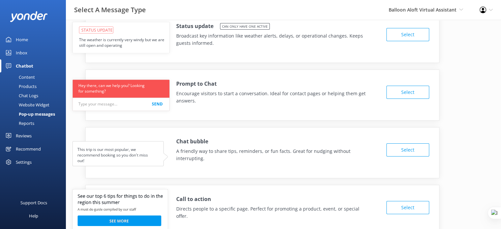
scroll to position [12, 0]
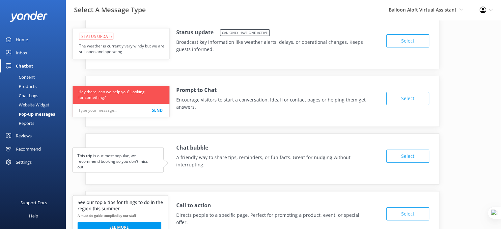
click at [33, 123] on div "Reports" at bounding box center [19, 123] width 30 height 9
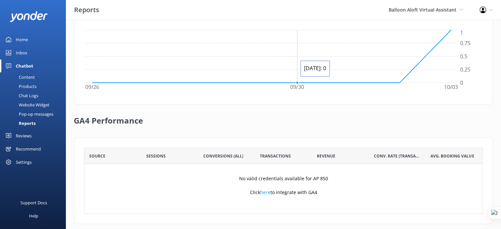
scroll to position [229, 0]
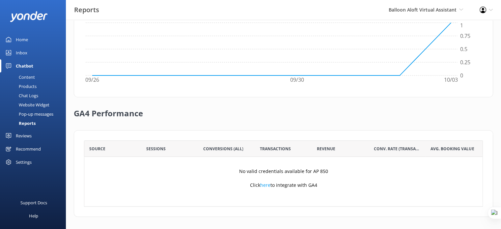
click at [26, 136] on div "Reviews" at bounding box center [24, 135] width 16 height 13
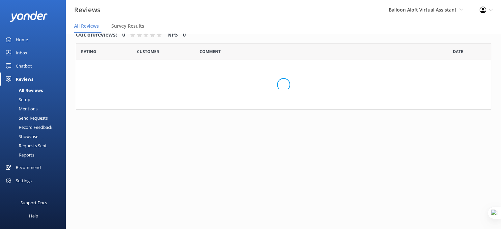
scroll to position [13, 0]
click at [35, 167] on div "Recommend" at bounding box center [28, 167] width 25 height 13
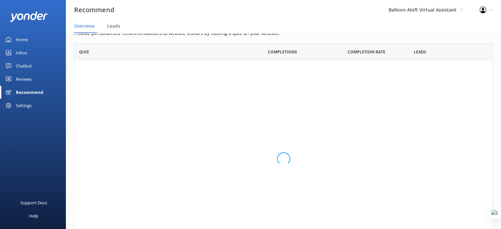
scroll to position [209, 414]
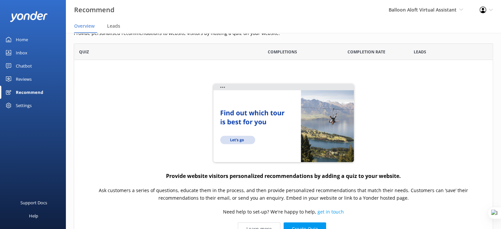
click at [9, 77] on icon at bounding box center [8, 78] width 5 height 5
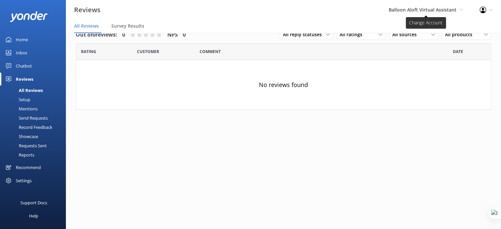
click at [429, 12] on span "Balloon Aloft Virtual Assistant" at bounding box center [422, 10] width 68 height 6
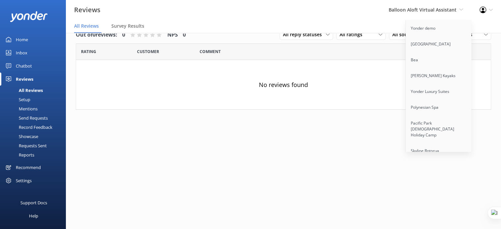
scroll to position [1522, 0]
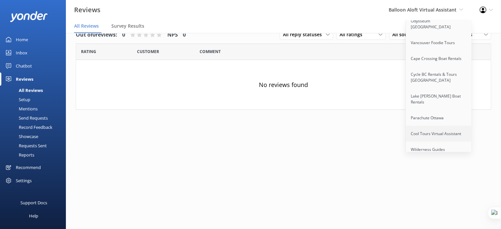
click at [436, 126] on link "Cool Tours Virtual Assistant" at bounding box center [439, 134] width 66 height 16
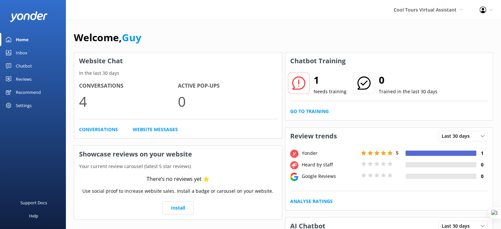
click at [28, 76] on div "Reviews" at bounding box center [24, 78] width 16 height 13
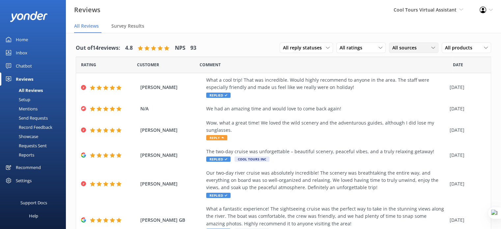
click at [398, 48] on span "All sources" at bounding box center [406, 47] width 28 height 7
click at [406, 101] on div "Google reviews" at bounding box center [417, 101] width 39 height 7
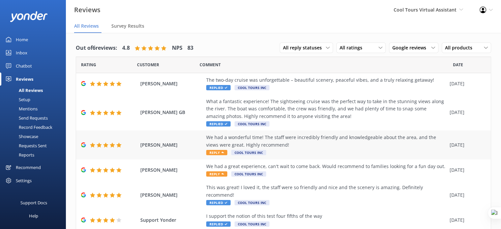
click at [287, 141] on div "We had a wonderful time! The staff were incredibly friendly and knowledgeable a…" at bounding box center [326, 141] width 240 height 15
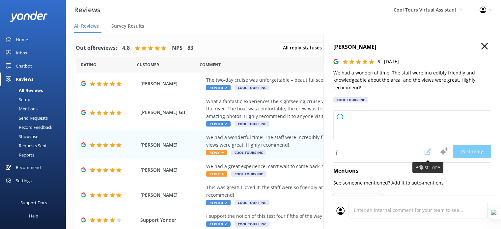
type textarea "Kia ora and cheers for taking the time to leave such a lovely review! Stoked to…"
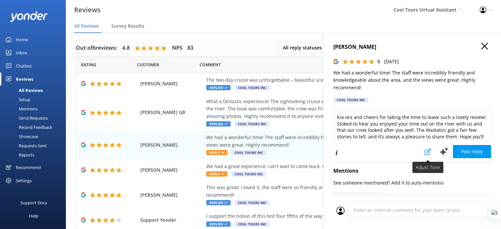
click at [424, 152] on icon at bounding box center [427, 151] width 7 height 7
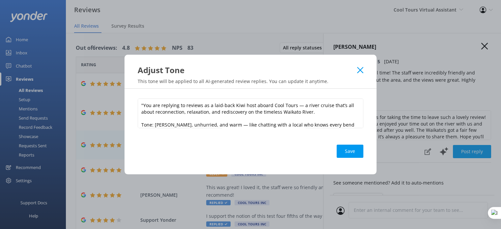
click at [362, 69] on icon at bounding box center [360, 70] width 6 height 7
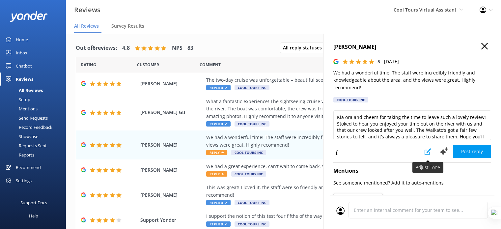
click at [424, 151] on use at bounding box center [427, 151] width 7 height 7
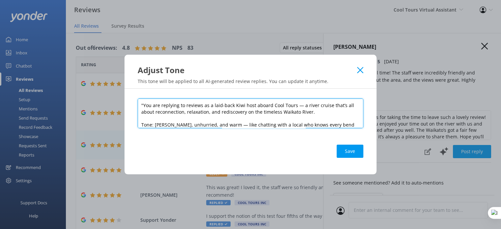
drag, startPoint x: 144, startPoint y: 105, endPoint x: 164, endPoint y: 109, distance: 20.1
click at [164, 109] on textarea ""You are replying to reviews as a laid-back Kiwi host aboard Cool Tours — a riv…" at bounding box center [251, 113] width 226 height 30
click at [220, 114] on textarea ""You are replying to reviews as a laid-back Kiwi host aboard Cool Tours — a riv…" at bounding box center [251, 113] width 226 height 30
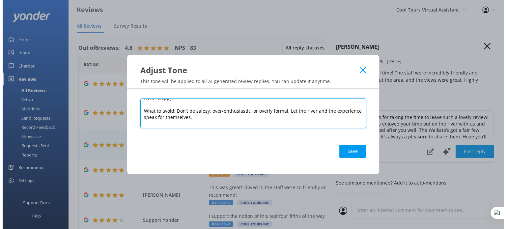
scroll to position [66, 0]
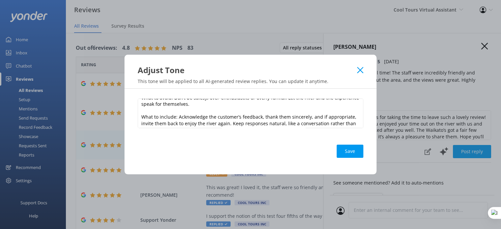
click at [360, 69] on icon at bounding box center [360, 70] width 6 height 7
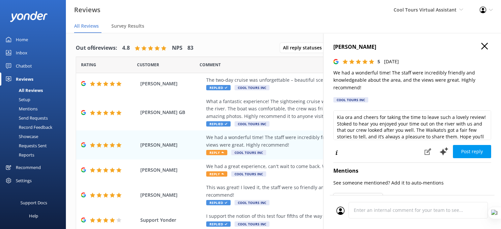
click at [481, 46] on icon "button" at bounding box center [484, 46] width 7 height 7
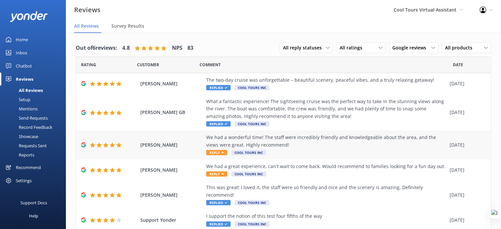
click at [165, 145] on span "[PERSON_NAME]" at bounding box center [171, 144] width 63 height 7
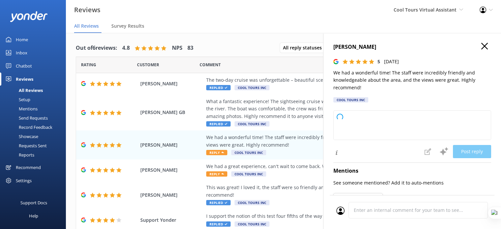
type textarea "Kia ora and cheers for the lovely words! Stoked you had a wonderful time out on…"
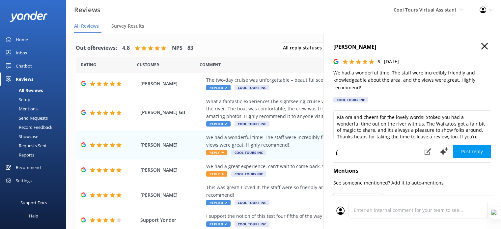
click at [481, 47] on icon "button" at bounding box center [484, 46] width 7 height 7
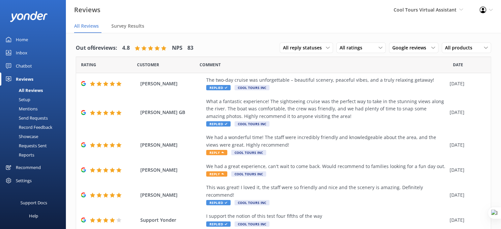
click at [26, 108] on div "Mentions" at bounding box center [21, 108] width 34 height 9
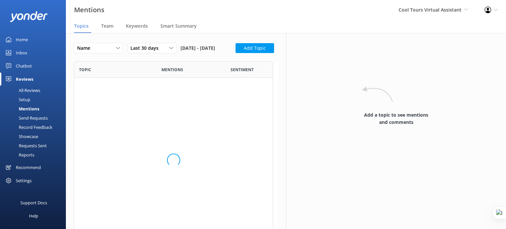
scroll to position [91, 199]
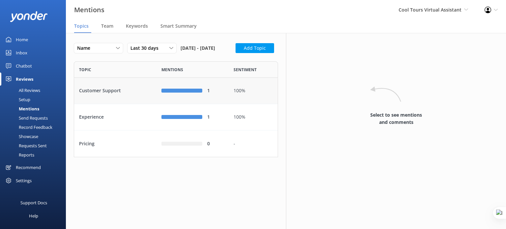
click at [123, 104] on div "Customer Support" at bounding box center [115, 91] width 82 height 26
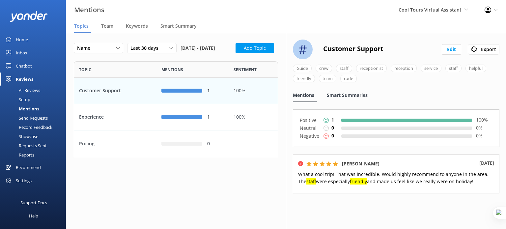
click at [346, 95] on span "Smart Summaries" at bounding box center [347, 95] width 41 height 7
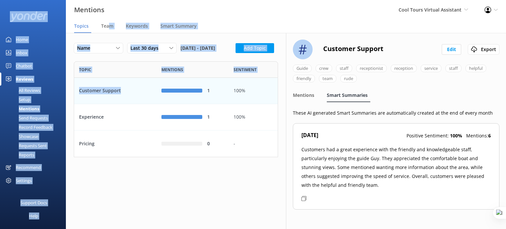
drag, startPoint x: 107, startPoint y: 25, endPoint x: 187, endPoint y: 106, distance: 113.6
click at [187, 110] on div "Mentions Cool Tours Virtual Assistant Yonder demo Musket Cove Island Resort & M…" at bounding box center [253, 131] width 506 height 196
click at [180, 57] on div "Name Name Highest mentions Last 30 days Last 7 days Last 30 days Last 90 days L…" at bounding box center [176, 50] width 204 height 14
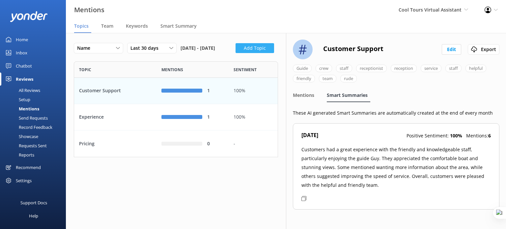
click at [235, 53] on button "Add Topic" at bounding box center [254, 48] width 39 height 10
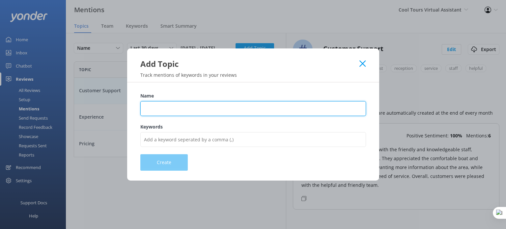
drag, startPoint x: 148, startPoint y: 110, endPoint x: 155, endPoint y: 108, distance: 7.2
click at [148, 110] on input "Name" at bounding box center [253, 108] width 226 height 15
type input "Cleanliness"
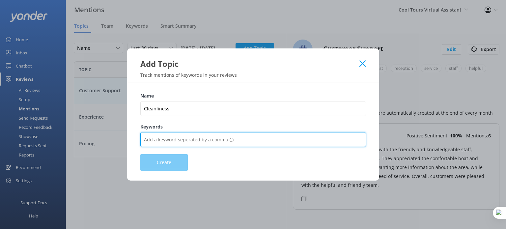
click at [183, 137] on input "Keywords" at bounding box center [253, 139] width 226 height 15
type input "clean,cleaning,dirty,sparkling,tidy,messy,dirty,cleaned"
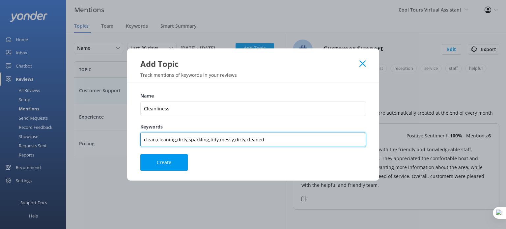
drag, startPoint x: 143, startPoint y: 138, endPoint x: 281, endPoint y: 139, distance: 138.9
click at [281, 139] on input "clean,cleaning,dirty,sparkling,tidy,messy,dirty,cleaned" at bounding box center [253, 139] width 226 height 15
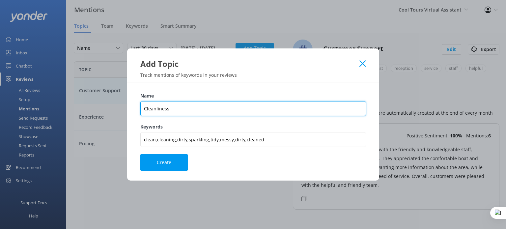
click at [170, 109] on input "Cleanliness" at bounding box center [253, 108] width 226 height 15
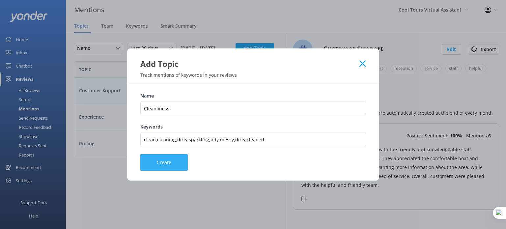
click at [161, 164] on button "Create" at bounding box center [163, 162] width 47 height 16
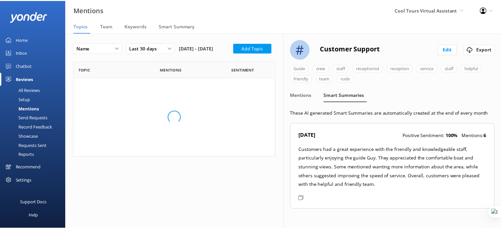
scroll to position [117, 199]
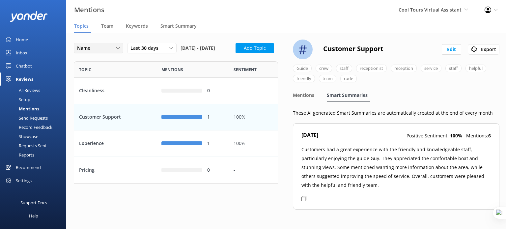
click at [106, 47] on div "Name" at bounding box center [98, 47] width 46 height 7
click at [163, 48] on div "Last 30 days" at bounding box center [152, 47] width 46 height 7
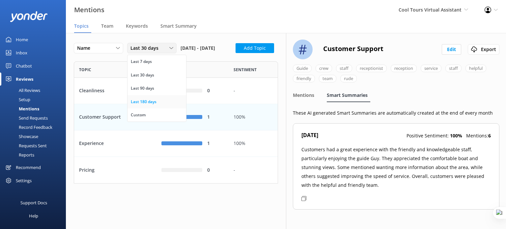
click at [145, 103] on div "Last 180 days" at bounding box center [144, 101] width 26 height 7
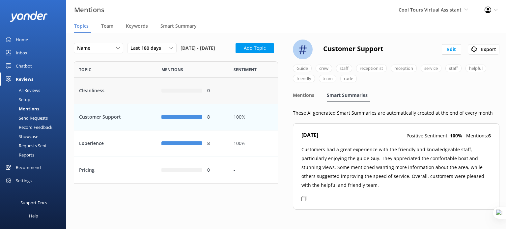
click at [139, 104] on div "Cleanliness" at bounding box center [115, 91] width 82 height 26
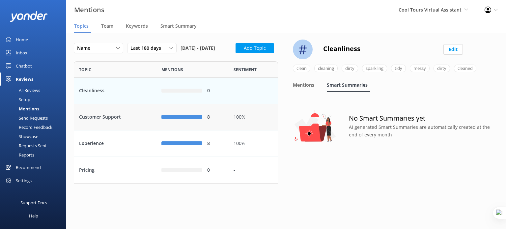
click at [104, 130] on div "Customer Support" at bounding box center [115, 117] width 82 height 26
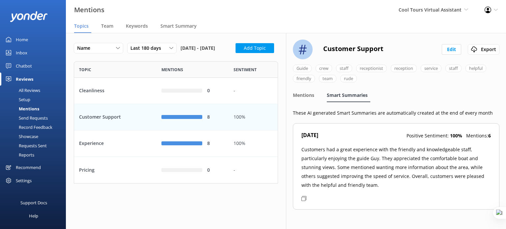
click at [122, 57] on div "Name Name Highest mentions Last 180 days Last 7 days Last 30 days Last 90 days …" at bounding box center [176, 50] width 204 height 14
click at [33, 137] on div "Showcase" at bounding box center [21, 136] width 34 height 9
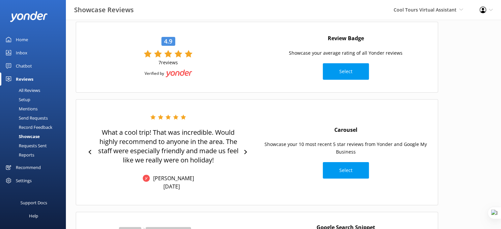
scroll to position [66, 0]
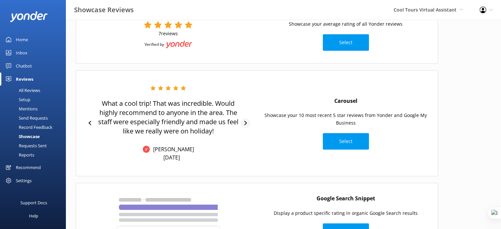
click at [245, 125] on icon at bounding box center [245, 123] width 4 height 4
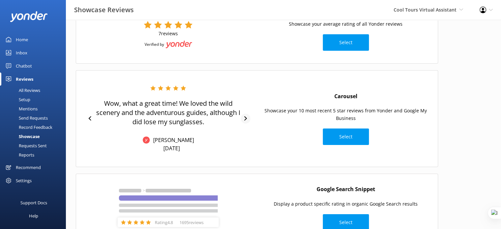
click at [245, 119] on icon at bounding box center [245, 118] width 3 height 4
click at [245, 117] on icon at bounding box center [245, 118] width 3 height 4
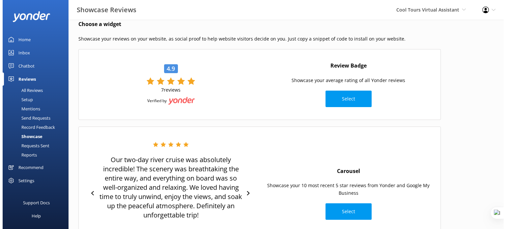
scroll to position [0, 0]
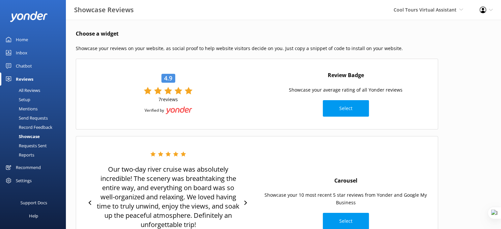
click at [26, 106] on div "Mentions" at bounding box center [21, 108] width 34 height 9
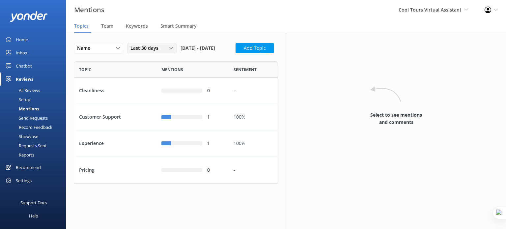
scroll to position [117, 199]
click at [106, 27] on span "Team" at bounding box center [107, 26] width 12 height 7
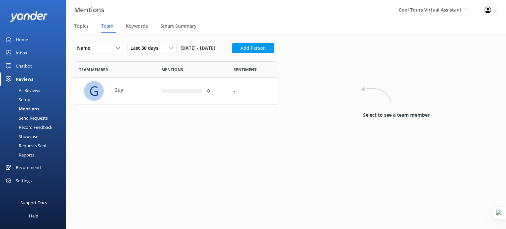
scroll to position [5, 5]
click at [232, 53] on button "Add Person" at bounding box center [253, 48] width 42 height 10
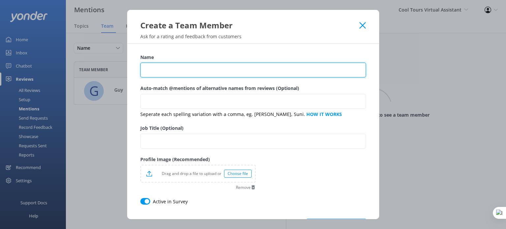
click at [214, 68] on input "Name" at bounding box center [253, 70] width 226 height 15
type input "Amy"
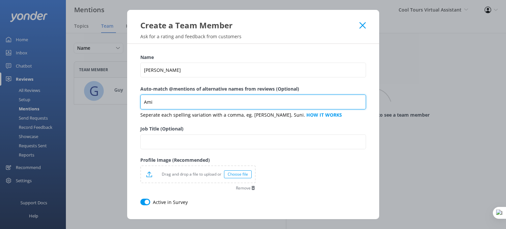
click at [156, 101] on input "Ami" at bounding box center [253, 101] width 226 height 15
type input "Ami,Amily"
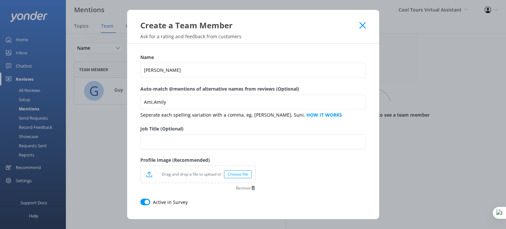
click at [364, 22] on icon at bounding box center [362, 25] width 6 height 7
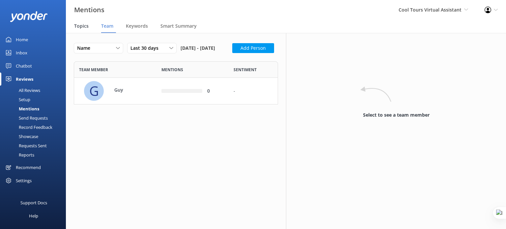
click at [80, 26] on span "Topics" at bounding box center [81, 26] width 14 height 7
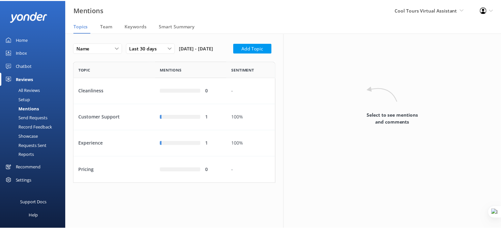
scroll to position [117, 199]
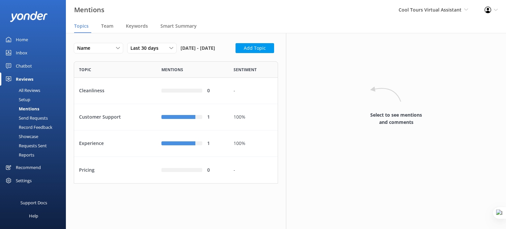
click at [24, 91] on div "All Reviews" at bounding box center [22, 90] width 36 height 9
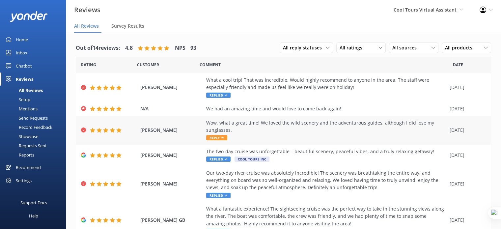
click at [270, 126] on div "Wow, what a great time! We loved the wild scenery and the adventurous guides, a…" at bounding box center [326, 126] width 240 height 15
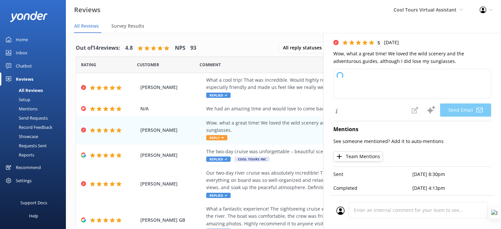
scroll to position [37, 0]
type textarea "Kia ora Naomi, Cheers for the lovely words — stoked you had a great time out on…"
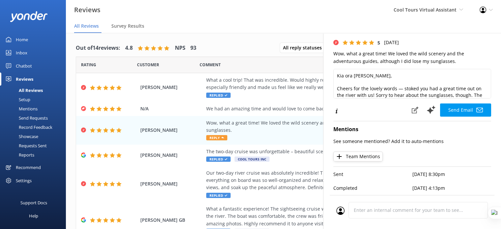
click at [354, 151] on button "Team Mentions" at bounding box center [357, 156] width 49 height 10
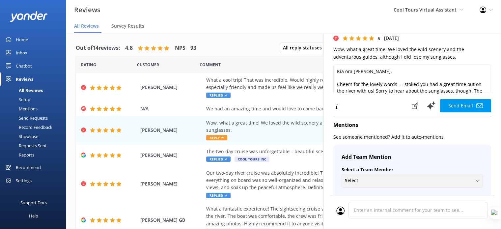
click at [380, 182] on div "Select" at bounding box center [412, 180] width 138 height 7
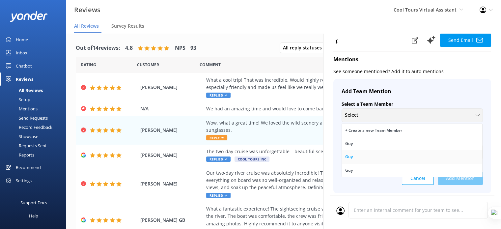
scroll to position [103, 0]
click at [378, 144] on link "Guy" at bounding box center [412, 143] width 140 height 13
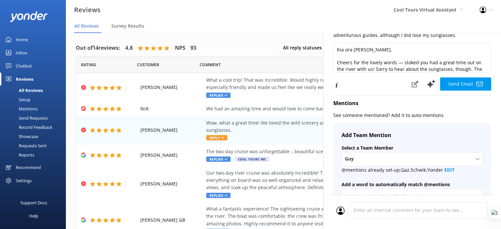
scroll to position [37, 0]
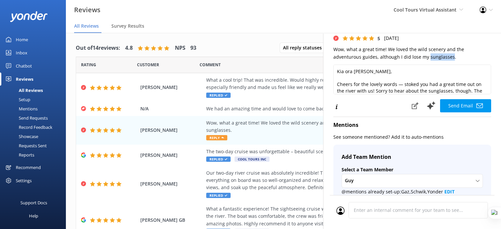
drag, startPoint x: 449, startPoint y: 56, endPoint x: 427, endPoint y: 57, distance: 22.4
click at [427, 57] on p "Wow, what a great time! We loved the wild scenery and the adventurous guides, a…" at bounding box center [412, 53] width 158 height 15
copy p "sunglasses"
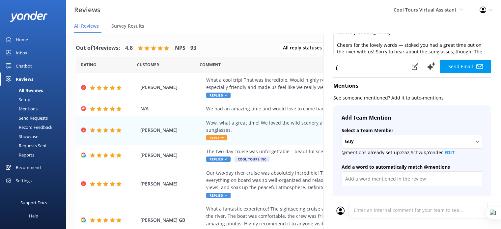
scroll to position [103, 0]
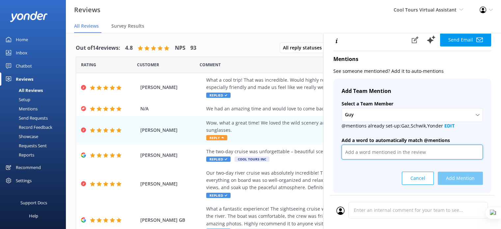
click at [393, 154] on input "text" at bounding box center [411, 152] width 141 height 15
paste input "sunglasses"
type input "sunglasses"
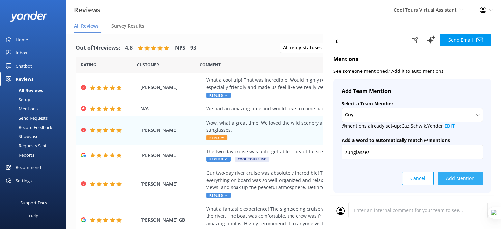
click at [452, 178] on button "Add Mention" at bounding box center [460, 178] width 45 height 13
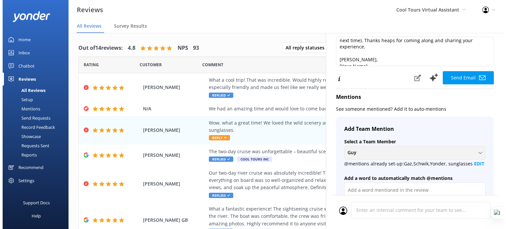
scroll to position [66, 0]
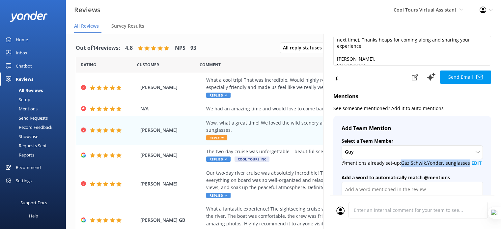
drag, startPoint x: 401, startPoint y: 164, endPoint x: 463, endPoint y: 164, distance: 61.2
click at [470, 164] on p "@mentions already set-up: Gaz,Schwik,Yonder, sunglasses EDIT" at bounding box center [411, 162] width 141 height 7
click at [463, 164] on p "@mentions already set-up: Gaz,Schwik,Yonder, sunglasses EDIT" at bounding box center [411, 162] width 141 height 7
click at [29, 110] on div "Mentions" at bounding box center [21, 108] width 34 height 9
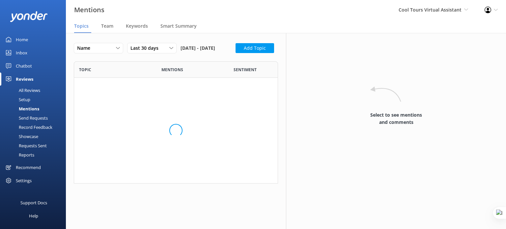
scroll to position [117, 199]
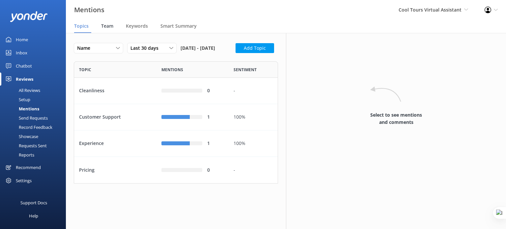
click at [109, 21] on div "Team" at bounding box center [108, 26] width 15 height 13
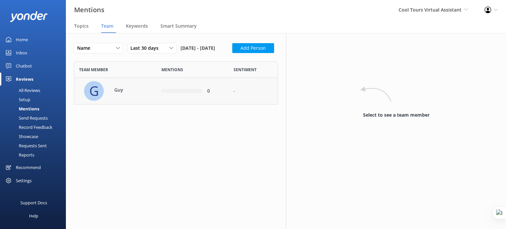
scroll to position [5, 5]
click at [120, 101] on div "G Guy" at bounding box center [120, 91] width 73 height 20
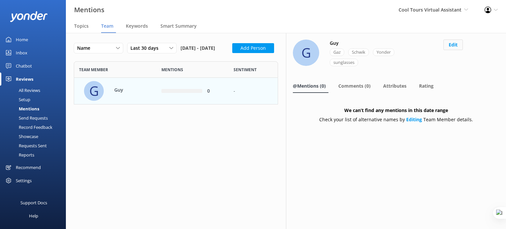
click at [451, 47] on button "Edit" at bounding box center [452, 45] width 19 height 11
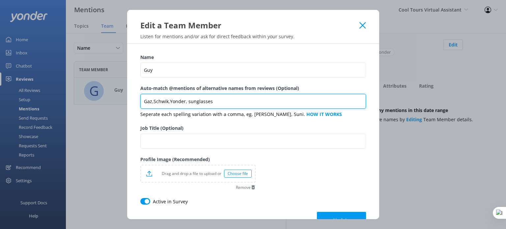
drag, startPoint x: 199, startPoint y: 101, endPoint x: 187, endPoint y: 101, distance: 11.5
click at [187, 101] on input "Gaz,Schwik,Yonder, sunglasses" at bounding box center [253, 101] width 226 height 15
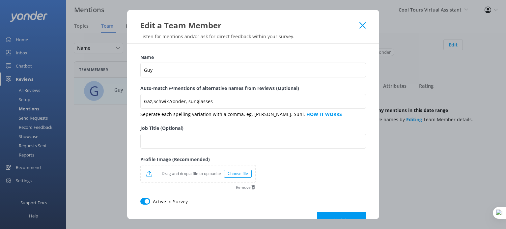
click at [361, 25] on icon at bounding box center [362, 25] width 6 height 7
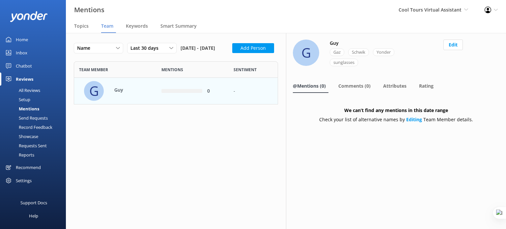
click at [151, 57] on div "Name Name Highest mentions Lowest mentions Last 30 days Last 7 days Last 30 day…" at bounding box center [176, 50] width 204 height 14
click at [29, 109] on div "Mentions" at bounding box center [21, 108] width 35 height 9
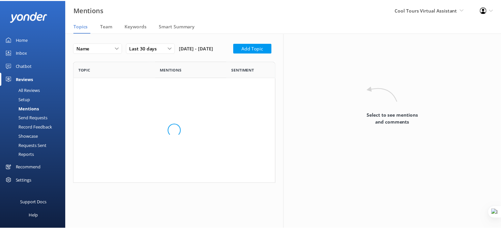
scroll to position [117, 199]
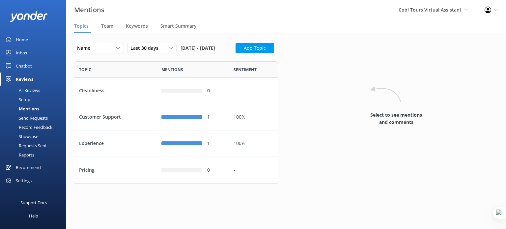
click at [36, 67] on link "Chatbot" at bounding box center [33, 65] width 66 height 13
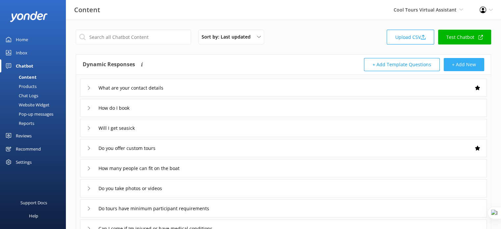
click at [456, 65] on button "+ Add New" at bounding box center [463, 64] width 40 height 13
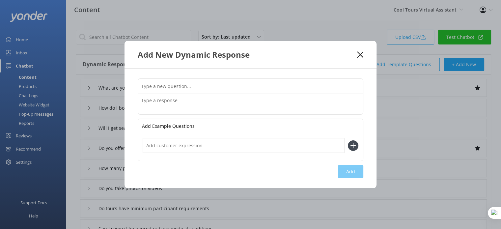
click at [360, 55] on use at bounding box center [360, 54] width 6 height 6
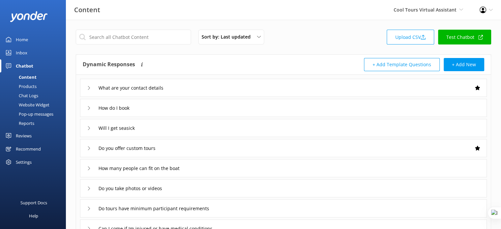
click at [29, 102] on div "Website Widget" at bounding box center [26, 104] width 45 height 9
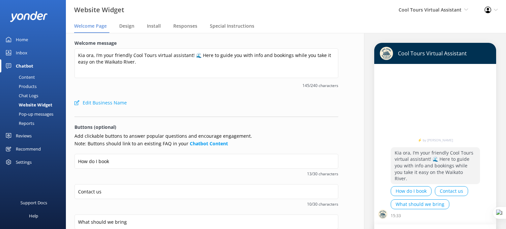
click at [25, 136] on div "Reviews" at bounding box center [24, 135] width 16 height 13
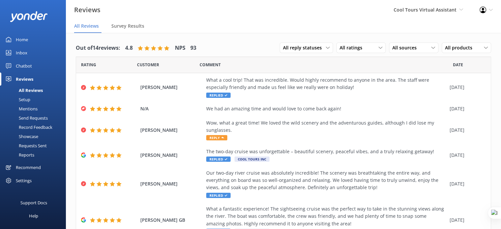
click at [22, 100] on div "Setup" at bounding box center [17, 99] width 26 height 9
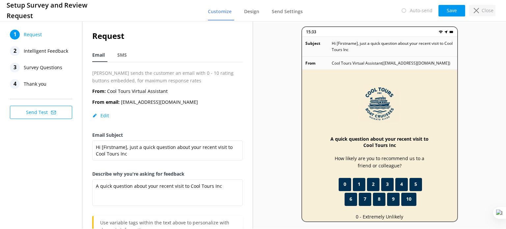
click at [480, 8] on div "Close" at bounding box center [482, 10] width 26 height 11
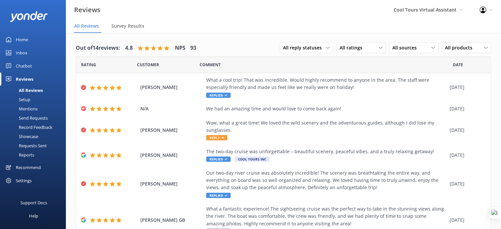
click at [30, 108] on div "Mentions" at bounding box center [21, 108] width 34 height 9
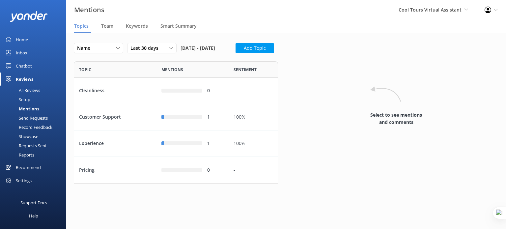
scroll to position [117, 199]
click at [23, 63] on div "Chatbot" at bounding box center [24, 65] width 16 height 13
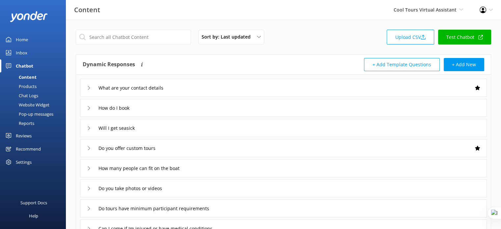
click at [35, 103] on div "Website Widget" at bounding box center [26, 104] width 45 height 9
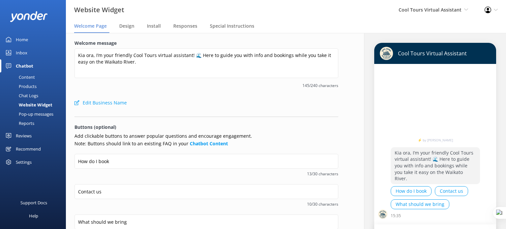
click at [145, 26] on nav "Welcome Page Design Install Responses Special Instructions" at bounding box center [286, 26] width 440 height 13
click at [148, 25] on span "Install" at bounding box center [154, 26] width 14 height 7
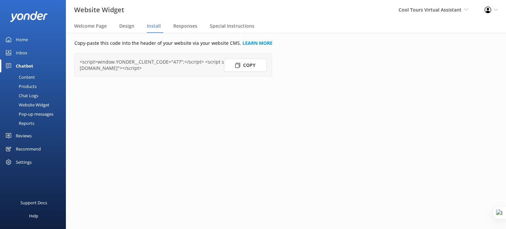
click at [250, 64] on button "Copy" at bounding box center [245, 65] width 43 height 13
click at [24, 161] on div "Settings" at bounding box center [24, 161] width 16 height 13
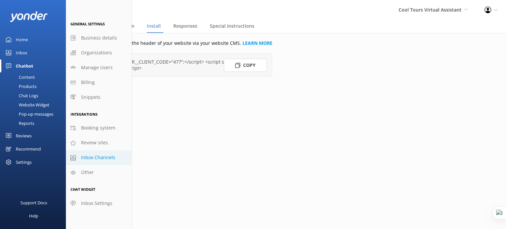
click at [103, 157] on span "Inbox Channels" at bounding box center [98, 157] width 34 height 7
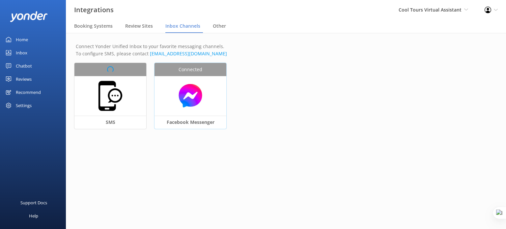
click at [187, 89] on img at bounding box center [190, 95] width 65 height 25
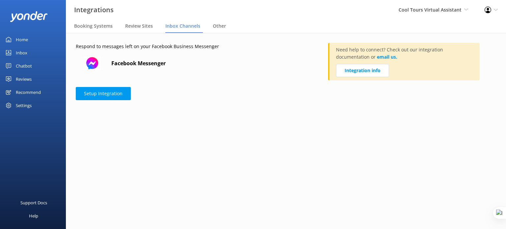
click at [26, 105] on div "Settings" at bounding box center [24, 105] width 16 height 13
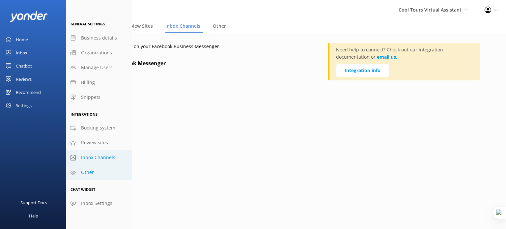
click at [91, 175] on span "Other" at bounding box center [87, 172] width 13 height 7
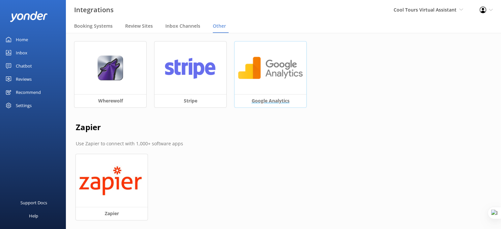
click at [304, 60] on div at bounding box center [270, 67] width 72 height 53
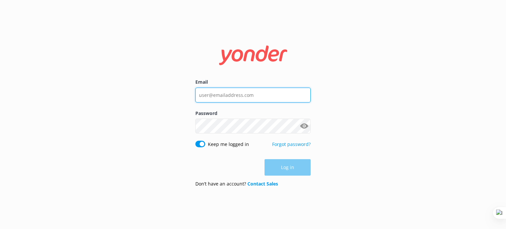
type input "[EMAIL_ADDRESS][DOMAIN_NAME]"
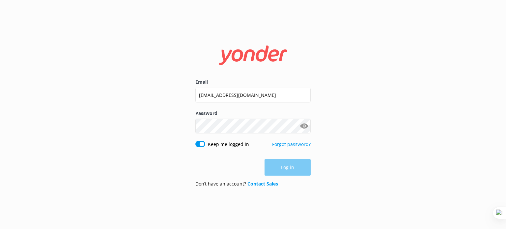
click at [352, 161] on div "Email guy@yonderhq.com Password Show password Keep me logged in Forgot password…" at bounding box center [253, 114] width 506 height 229
click at [285, 165] on button "Log in" at bounding box center [287, 167] width 46 height 16
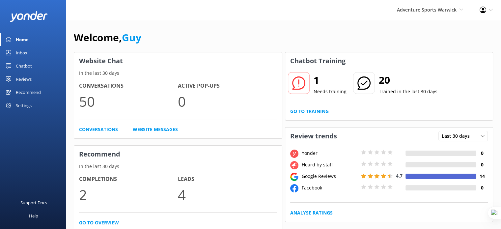
click at [29, 79] on div "Reviews" at bounding box center [24, 78] width 16 height 13
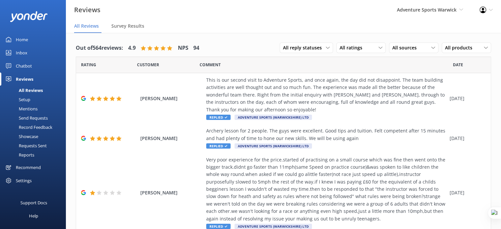
click at [28, 176] on div "Settings" at bounding box center [24, 180] width 16 height 13
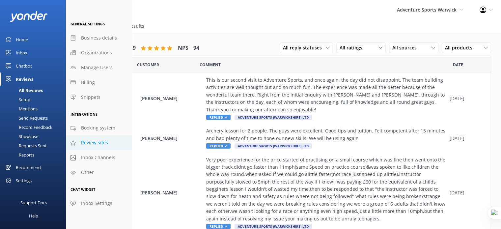
click at [80, 140] on link "Review sites" at bounding box center [99, 142] width 66 height 15
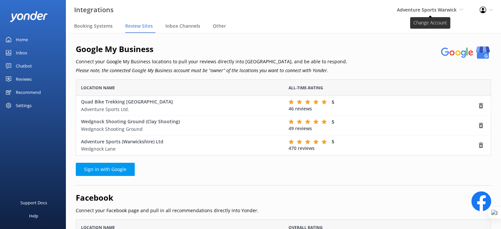
click at [437, 11] on span "Adventure Sports Warwick" at bounding box center [427, 10] width 60 height 6
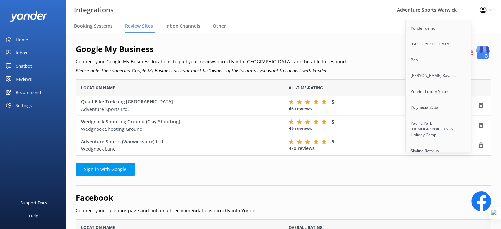
scroll to position [1522, 0]
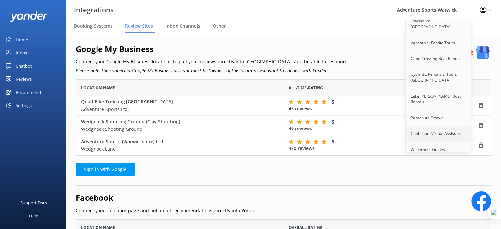
click at [432, 126] on link "Cool Tours Virtual Assistant" at bounding box center [439, 134] width 66 height 16
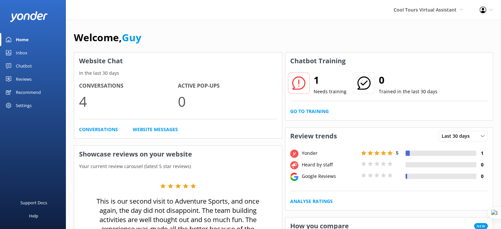
click at [27, 65] on div "Chatbot" at bounding box center [24, 65] width 16 height 13
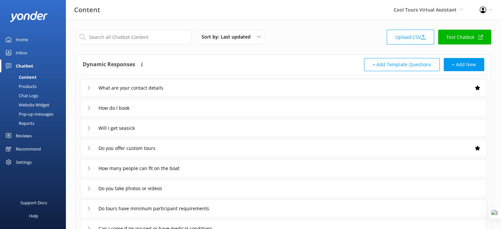
click at [27, 133] on div "Reviews" at bounding box center [24, 135] width 16 height 13
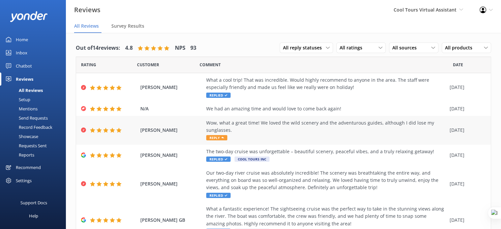
click at [272, 127] on div "Wow, what a great time! We loved the wild scenery and the adventurous guides, a…" at bounding box center [326, 126] width 240 height 15
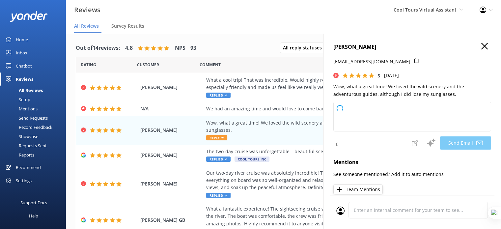
click at [481, 46] on use "button" at bounding box center [484, 46] width 7 height 7
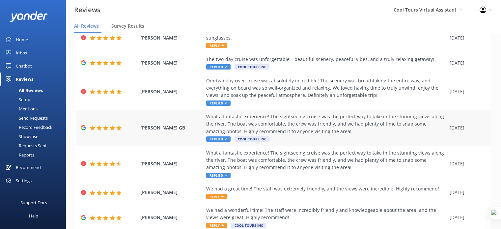
scroll to position [99, 0]
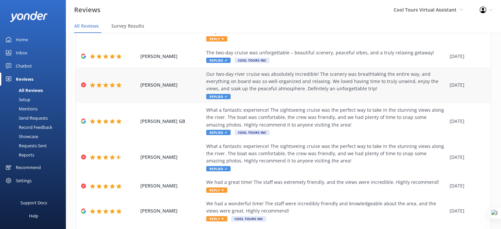
click at [296, 84] on div "Our two-day river cruise was absolutely incredible! The scenery was breathtakin…" at bounding box center [326, 81] width 240 height 22
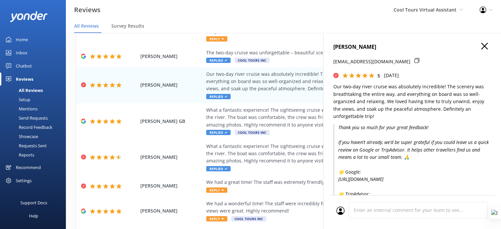
click at [481, 47] on icon "button" at bounding box center [484, 46] width 7 height 7
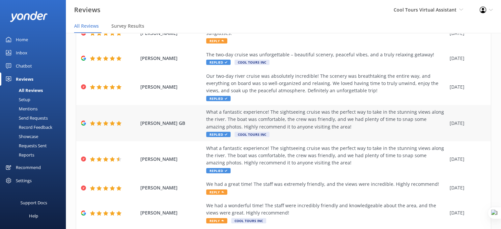
scroll to position [72, 0]
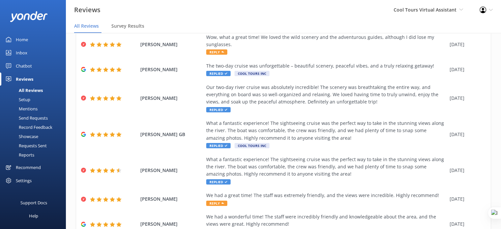
click at [33, 119] on div "Send Requests" at bounding box center [26, 117] width 44 height 9
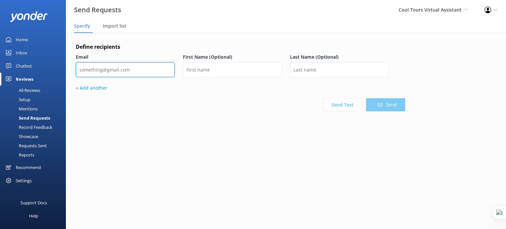
click at [115, 69] on input "email" at bounding box center [125, 69] width 99 height 15
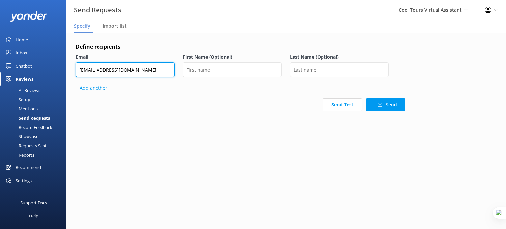
type input "[EMAIL_ADDRESS][DOMAIN_NAME]"
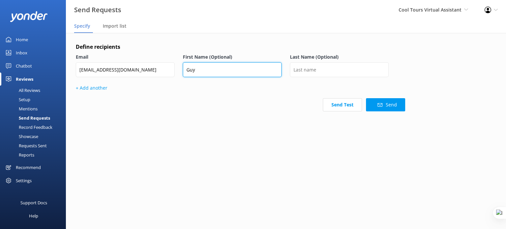
type input "Guy"
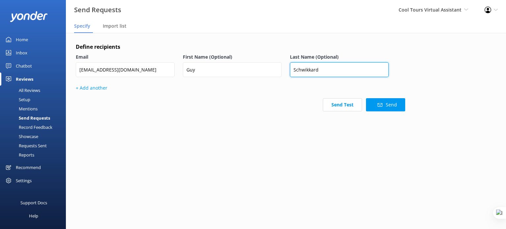
type input "Schwikkard"
click at [291, 102] on div "Send Test Send" at bounding box center [240, 104] width 329 height 13
click at [398, 71] on use at bounding box center [400, 69] width 7 height 7
click at [444, 84] on div "Define recipients Email [EMAIL_ADDRESS][DOMAIN_NAME] First Name (Optional) Guy …" at bounding box center [286, 97] width 440 height 128
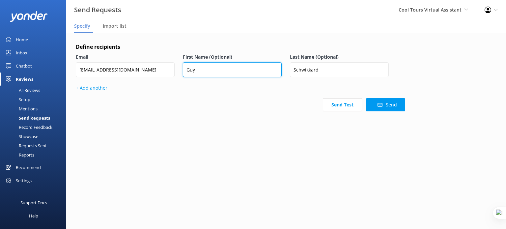
drag, startPoint x: 190, startPoint y: 70, endPoint x: 176, endPoint y: 71, distance: 13.5
click at [176, 71] on div "Email [EMAIL_ADDRESS][DOMAIN_NAME] First Name (Optional) Guy Last Name (Optiona…" at bounding box center [240, 68] width 329 height 31
type input "[PERSON_NAME]"
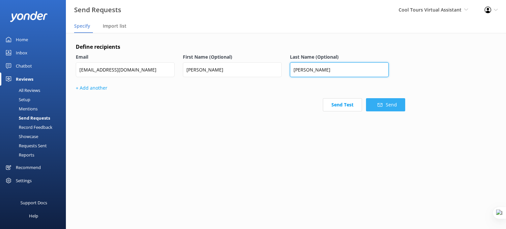
type input "[PERSON_NAME]"
click at [392, 104] on button "Send" at bounding box center [385, 104] width 39 height 13
click at [387, 107] on button "Send" at bounding box center [385, 104] width 39 height 13
click at [388, 108] on button "Send" at bounding box center [385, 104] width 39 height 13
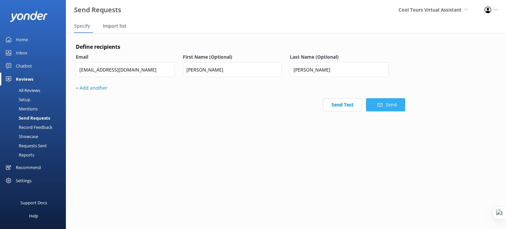
click at [388, 108] on button "Send" at bounding box center [385, 104] width 39 height 13
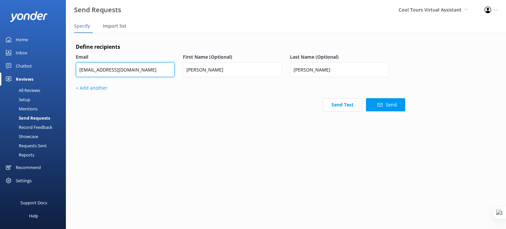
drag, startPoint x: 128, startPoint y: 70, endPoint x: 65, endPoint y: 70, distance: 63.5
click at [65, 70] on div "Send Requests Cool Tours Virtual Assistant Yonder demo [GEOGRAPHIC_DATA] Bea [P…" at bounding box center [253, 131] width 506 height 196
click at [105, 70] on input "[EMAIL_ADDRESS][DOMAIN_NAME]" at bounding box center [125, 69] width 99 height 15
drag, startPoint x: 138, startPoint y: 72, endPoint x: 26, endPoint y: 71, distance: 111.9
click at [26, 71] on div "Send Requests Cool Tours Virtual Assistant Yonder demo [GEOGRAPHIC_DATA] Bea [P…" at bounding box center [253, 131] width 506 height 196
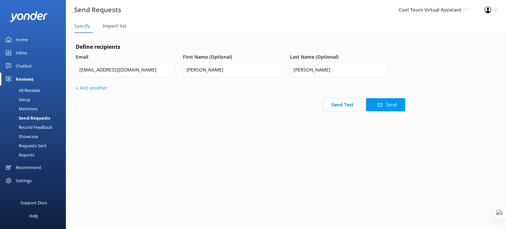
click at [37, 120] on div "Send Requests" at bounding box center [27, 117] width 46 height 9
click at [30, 108] on div "Mentions" at bounding box center [21, 108] width 34 height 9
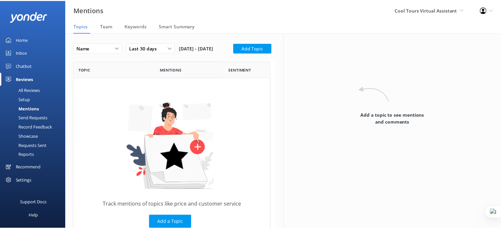
scroll to position [176, 194]
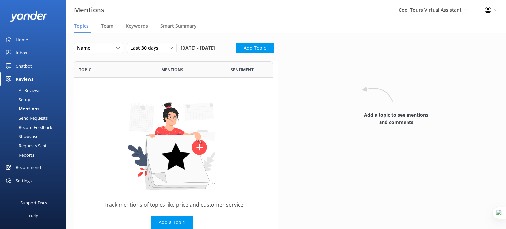
click at [40, 118] on div "Send Requests" at bounding box center [26, 117] width 44 height 9
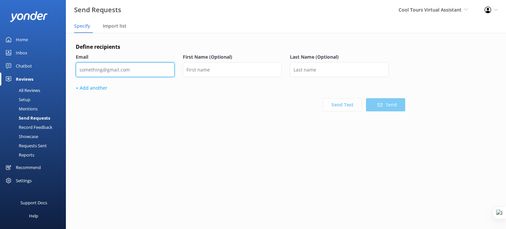
click at [117, 69] on input "email" at bounding box center [125, 69] width 99 height 15
paste input "[EMAIL_ADDRESS][DOMAIN_NAME]"
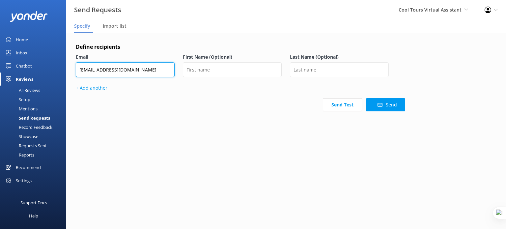
type input "[EMAIL_ADDRESS][DOMAIN_NAME]"
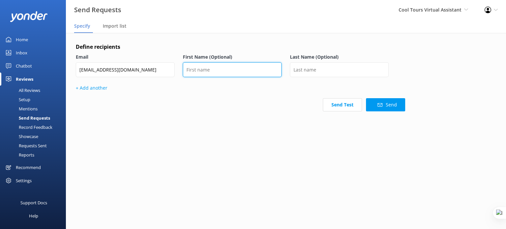
click at [210, 70] on input "text" at bounding box center [232, 69] width 99 height 15
type input "[PERSON_NAME]"
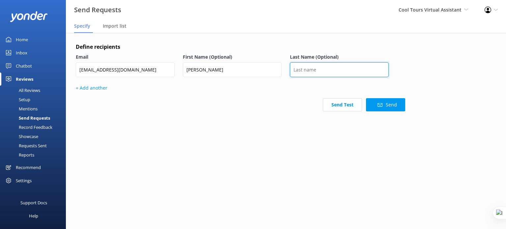
click at [320, 67] on input "text" at bounding box center [339, 69] width 99 height 15
type input "[PERSON_NAME]"
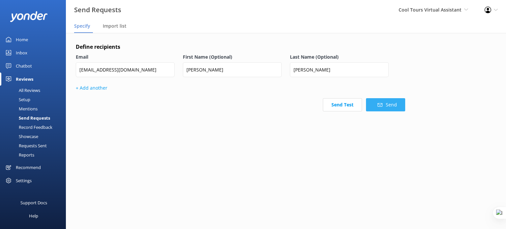
click at [386, 105] on button "Send" at bounding box center [385, 104] width 39 height 13
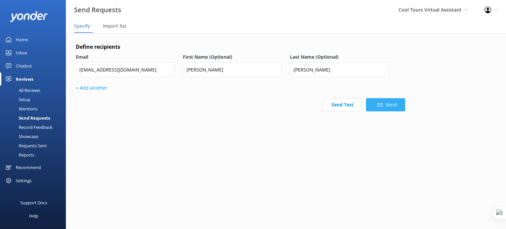
click at [386, 105] on button "Send" at bounding box center [385, 104] width 39 height 13
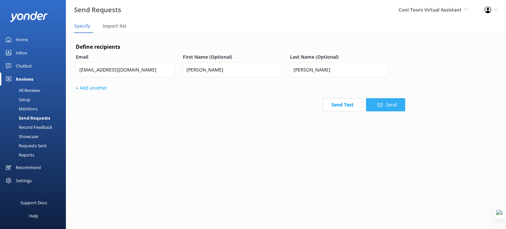
click at [386, 105] on button "Send" at bounding box center [385, 104] width 39 height 13
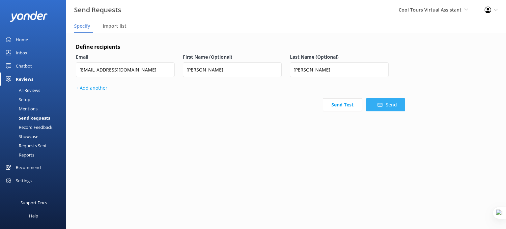
click at [386, 105] on button "Send" at bounding box center [385, 104] width 39 height 13
click at [27, 89] on div "All Reviews" at bounding box center [22, 90] width 36 height 9
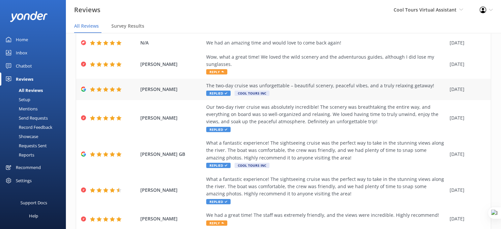
scroll to position [99, 0]
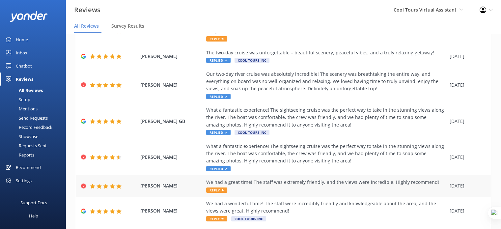
click at [305, 184] on div "We had a great time! The staff was extremely friendly, and the views were incre…" at bounding box center [326, 181] width 240 height 7
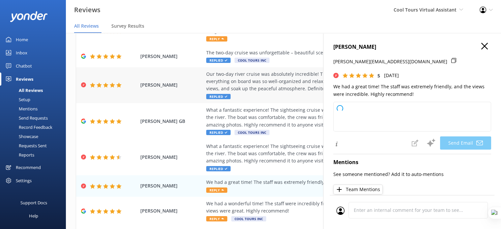
click at [263, 79] on div "Our two-day river cruise was absolutely incredible! The scenery was breathtakin…" at bounding box center [326, 81] width 240 height 22
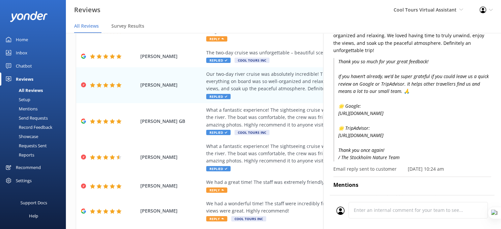
click at [374, 120] on p "Thank you so much for your great feedback! If you haven’t already, we’d be supe…" at bounding box center [412, 109] width 158 height 103
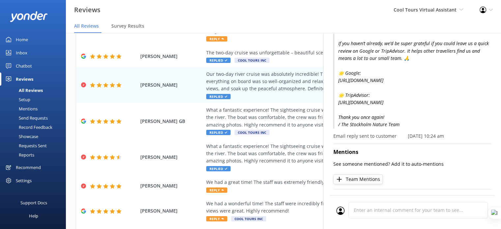
click at [372, 140] on p "Email reply sent to customer" at bounding box center [364, 135] width 63 height 7
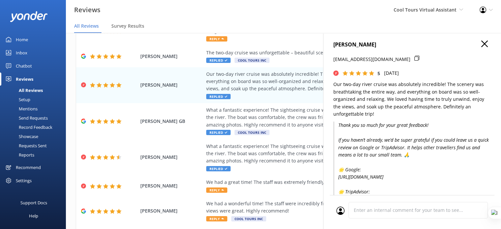
scroll to position [0, 0]
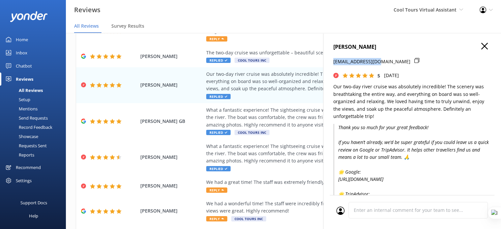
drag, startPoint x: 333, startPoint y: 62, endPoint x: 381, endPoint y: 62, distance: 48.1
click at [381, 62] on div "[PERSON_NAME] [EMAIL_ADDRESS][DOMAIN_NAME] 5 [DATE] Our two-day river cruise wa…" at bounding box center [412, 147] width 178 height 229
copy p "[EMAIL_ADDRESS][DOMAIN_NAME]"
